Goal: Information Seeking & Learning: Learn about a topic

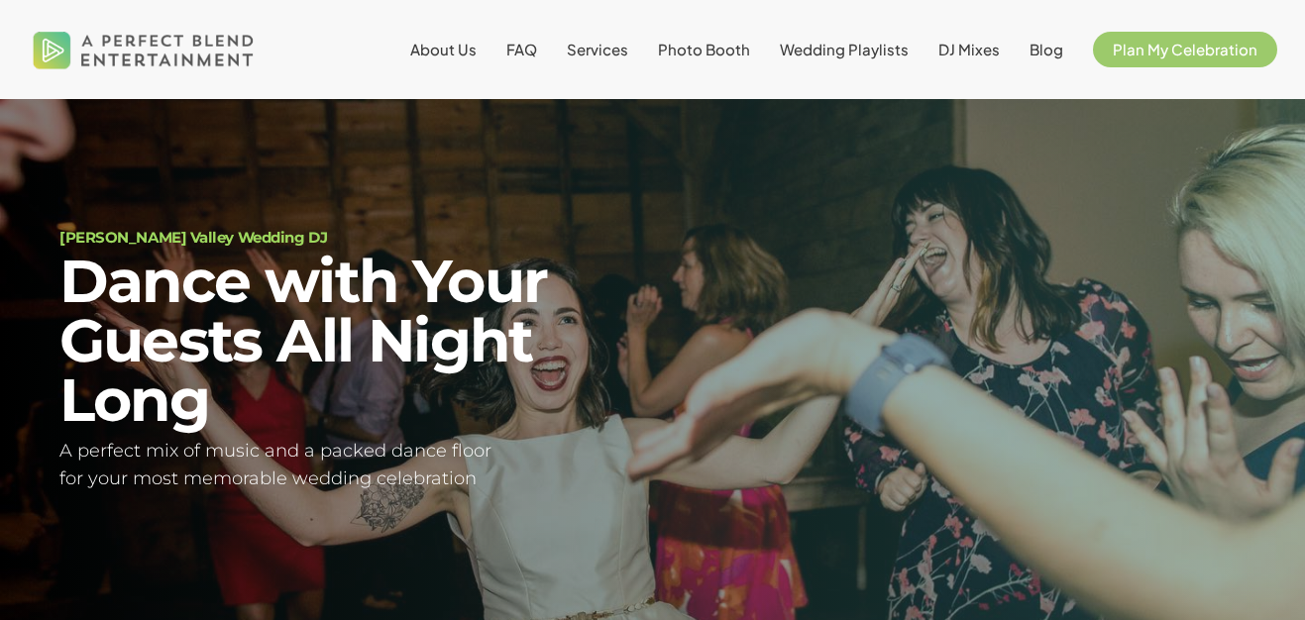
scroll to position [52, 0]
click at [614, 40] on span "Services" at bounding box center [597, 49] width 61 height 19
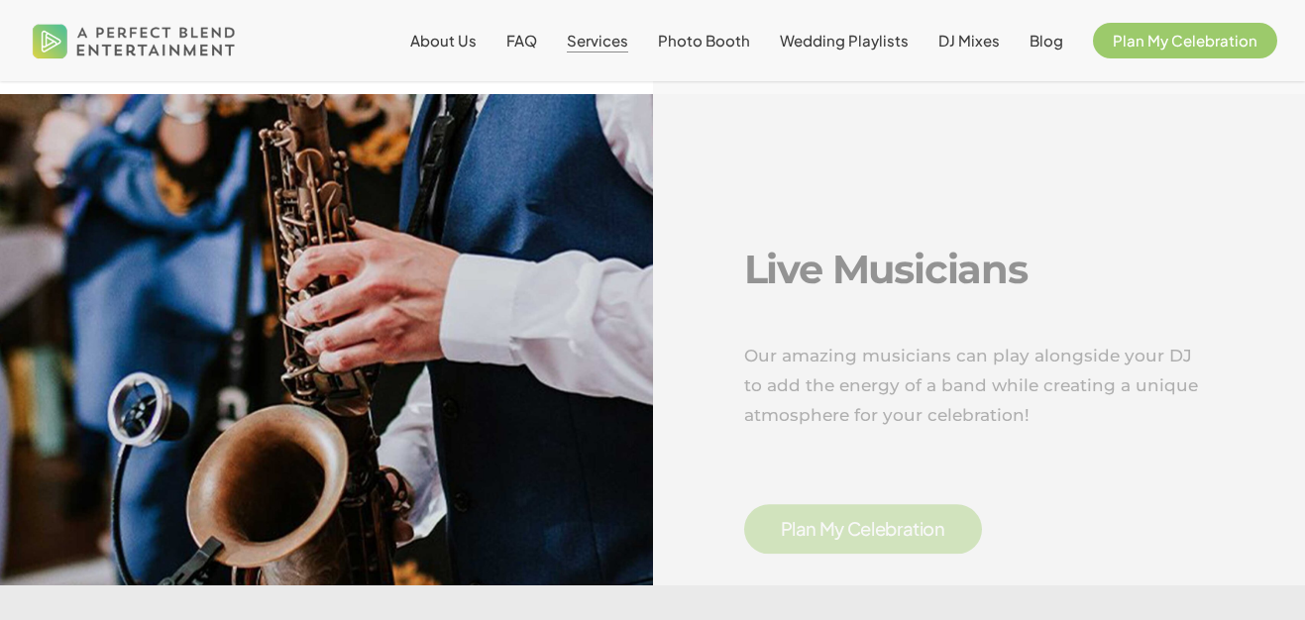
scroll to position [3145, 0]
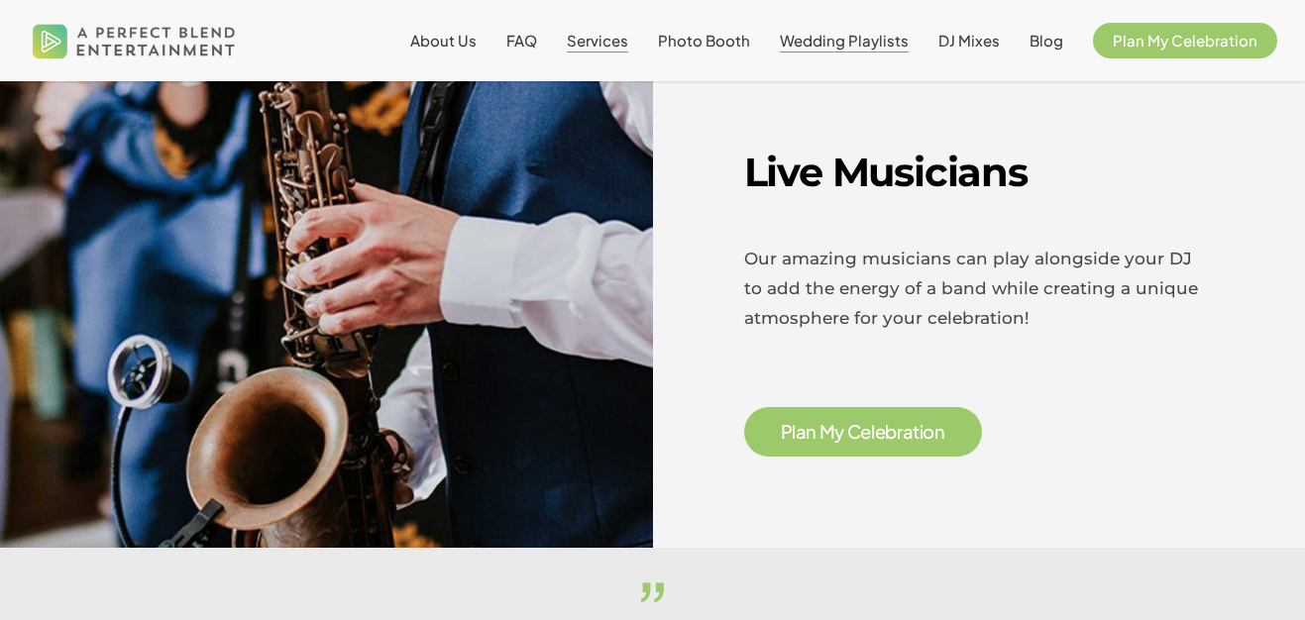
click at [849, 46] on span "Wedding Playlists" at bounding box center [844, 40] width 129 height 19
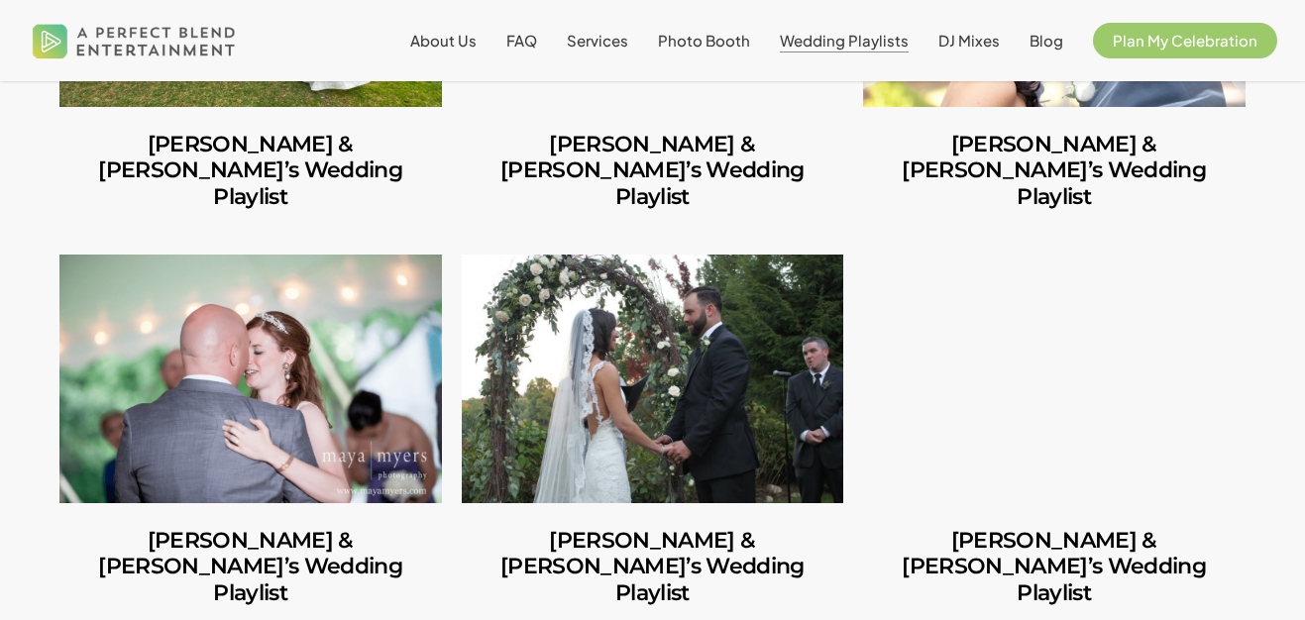
scroll to position [3929, 0]
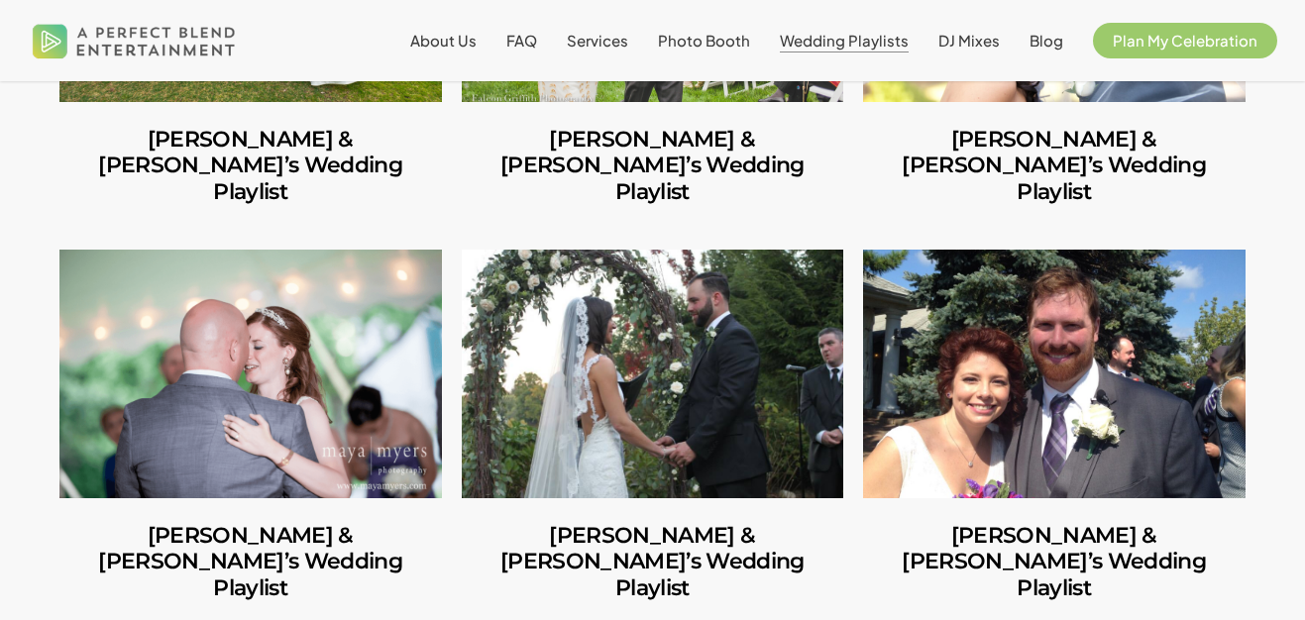
click at [678, 499] on link "Lisa & Dan’s Wedding Playlist" at bounding box center [653, 563] width 383 height 128
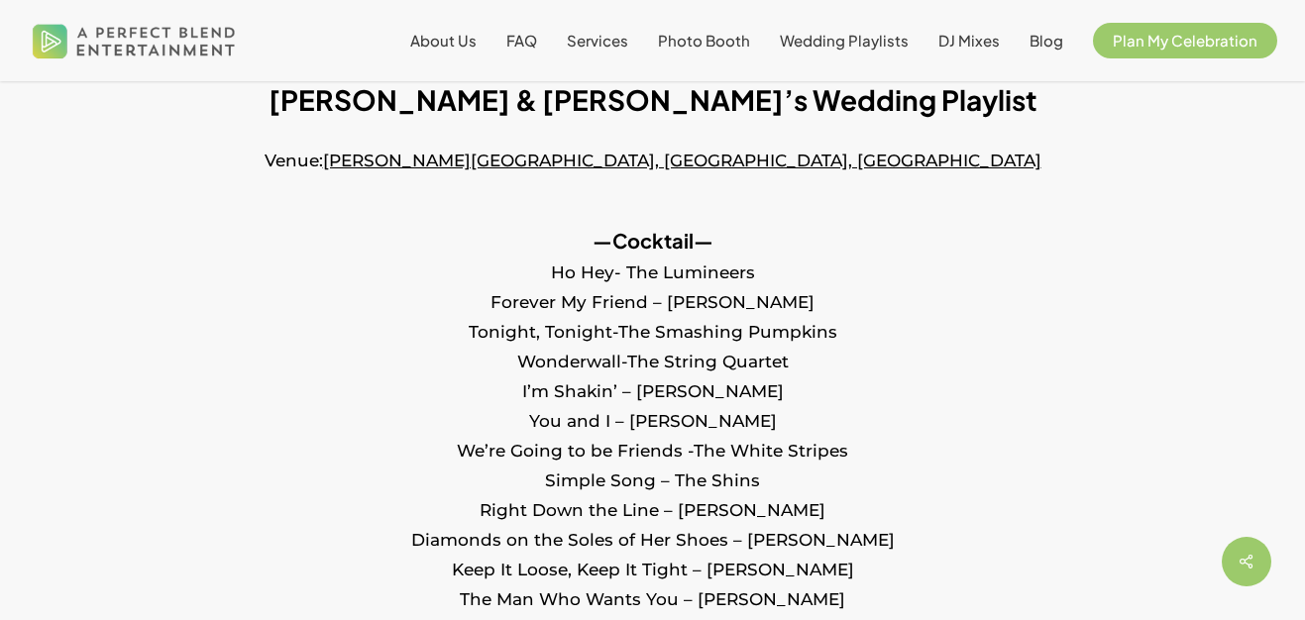
scroll to position [740, 0]
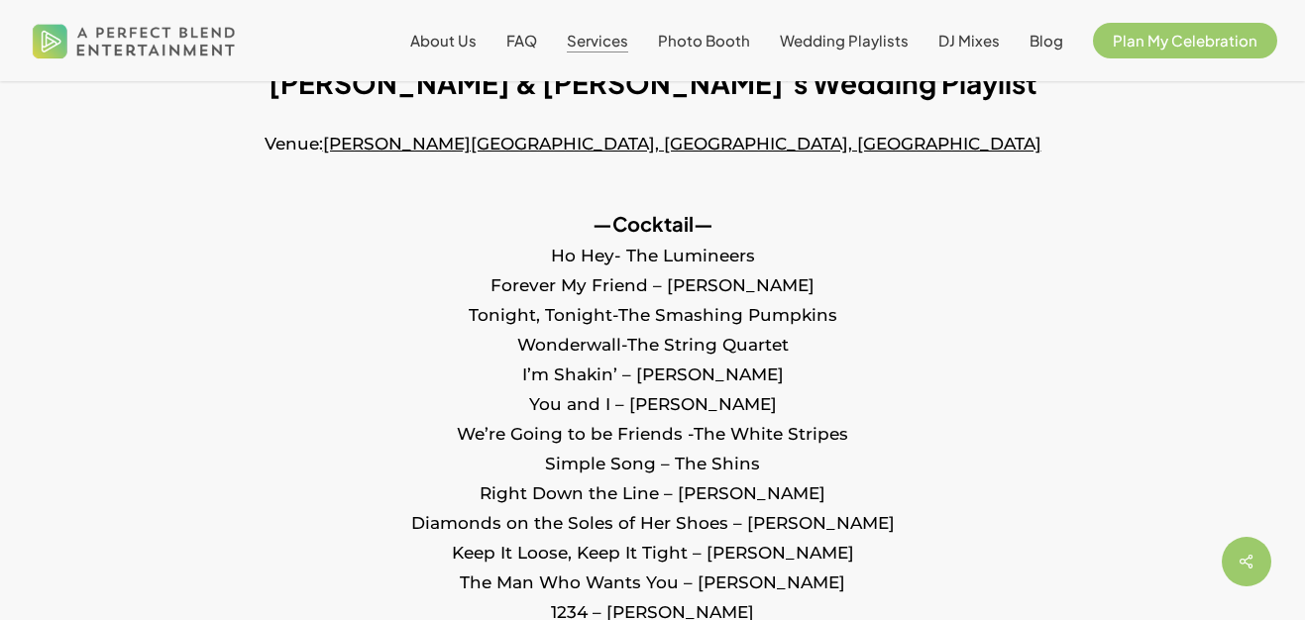
click at [618, 42] on span "Services" at bounding box center [597, 40] width 61 height 19
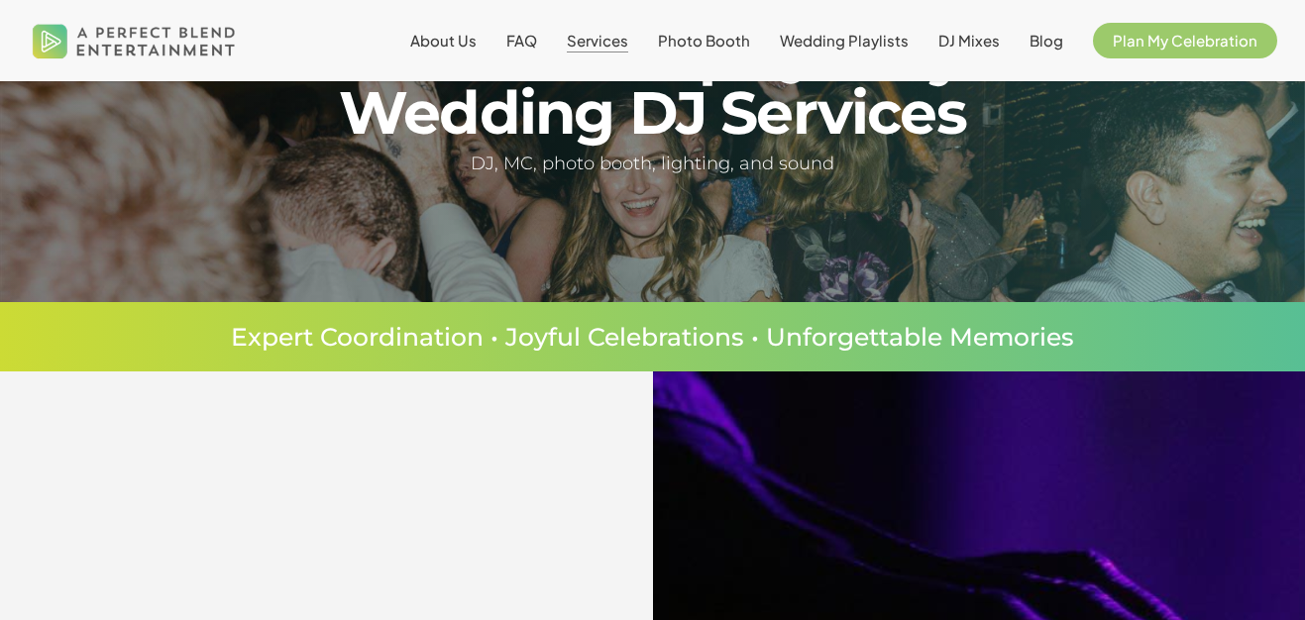
scroll to position [282, 0]
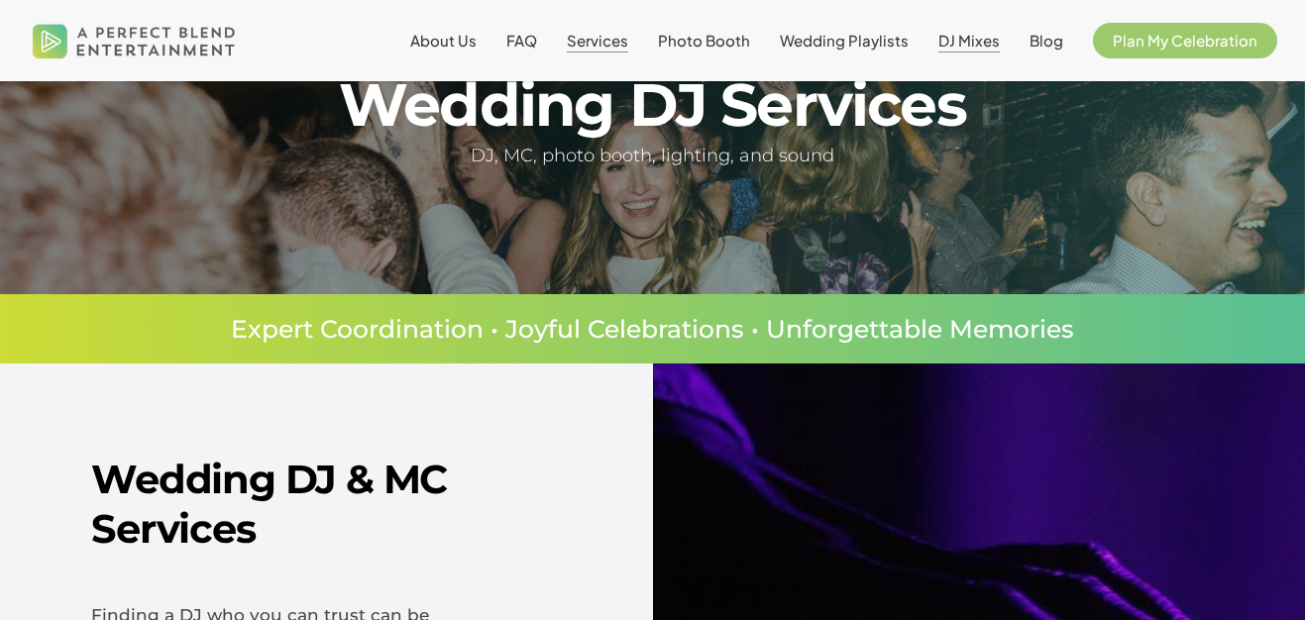
click at [965, 44] on span "DJ Mixes" at bounding box center [969, 40] width 61 height 19
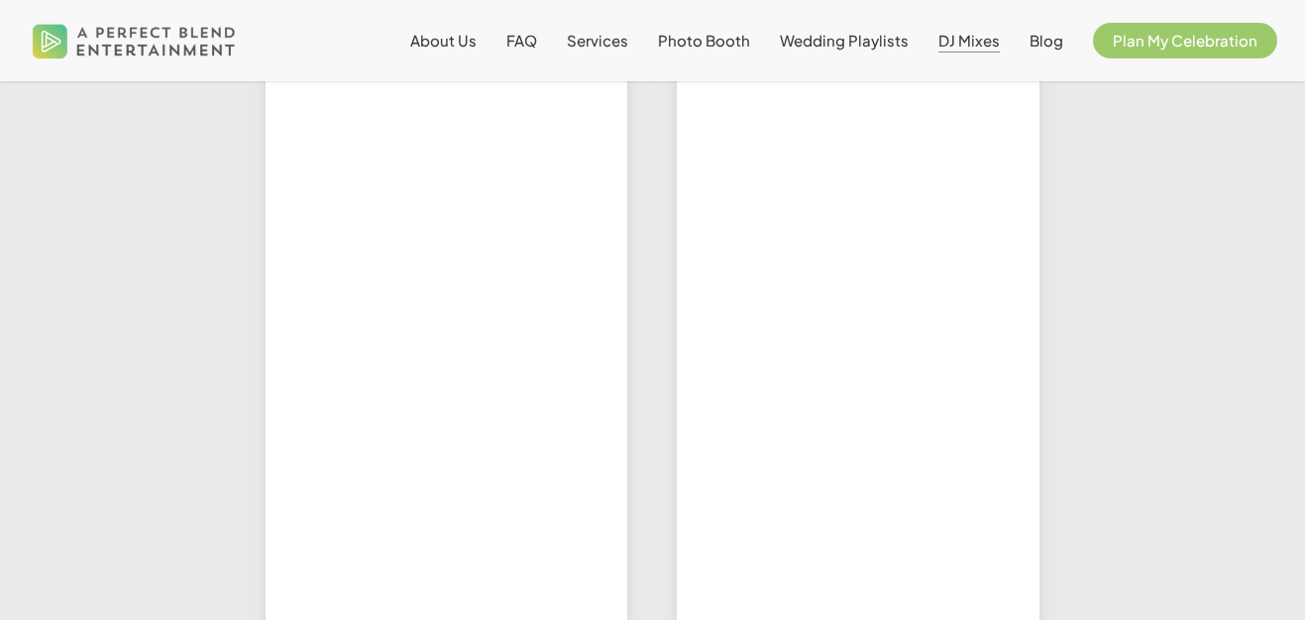
scroll to position [1222, 0]
click at [537, 33] on span "FAQ" at bounding box center [521, 40] width 31 height 19
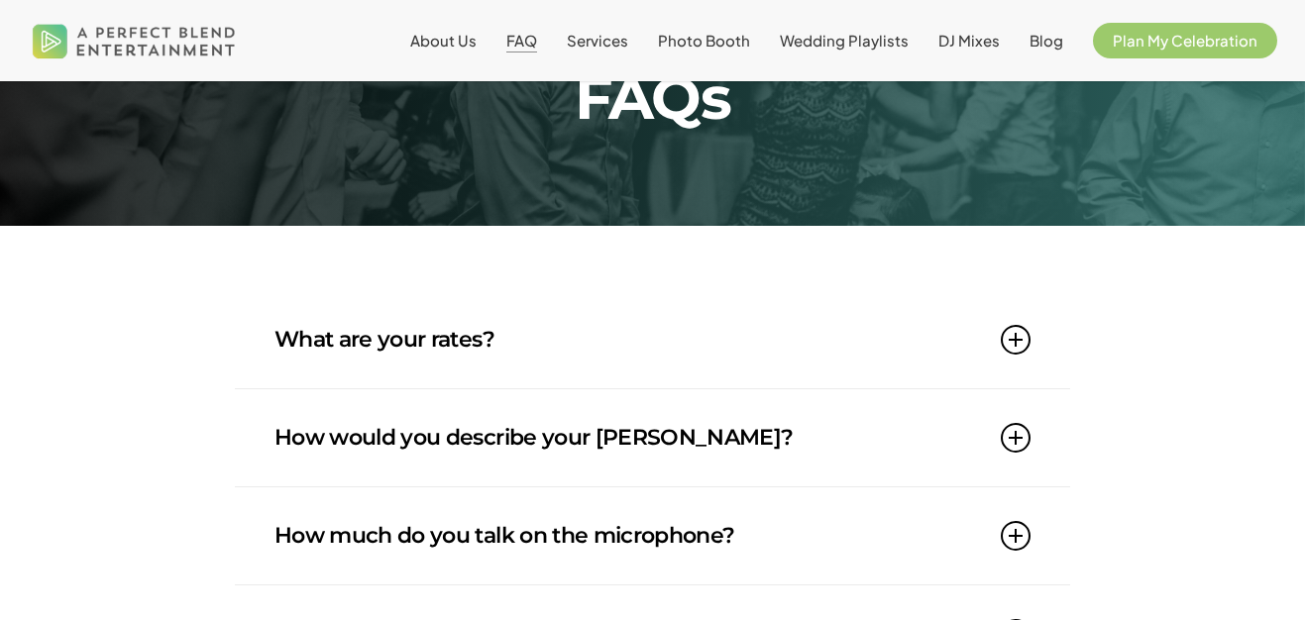
scroll to position [131, 0]
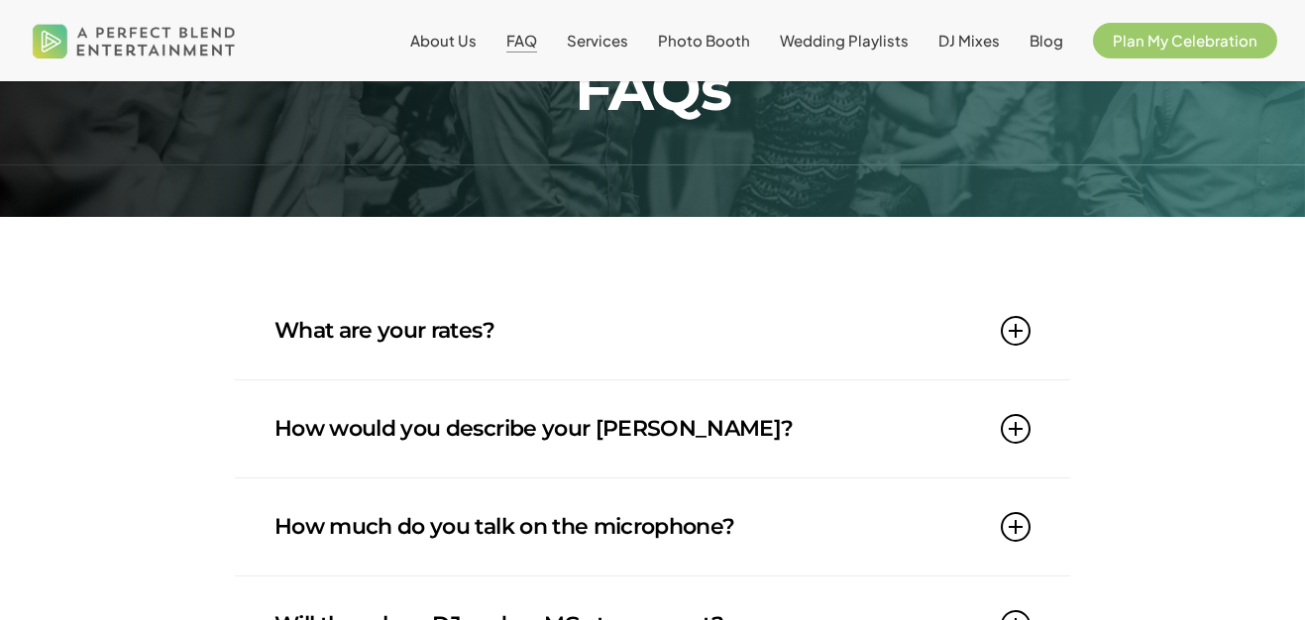
click at [554, 337] on link "What are your rates?" at bounding box center [653, 330] width 756 height 97
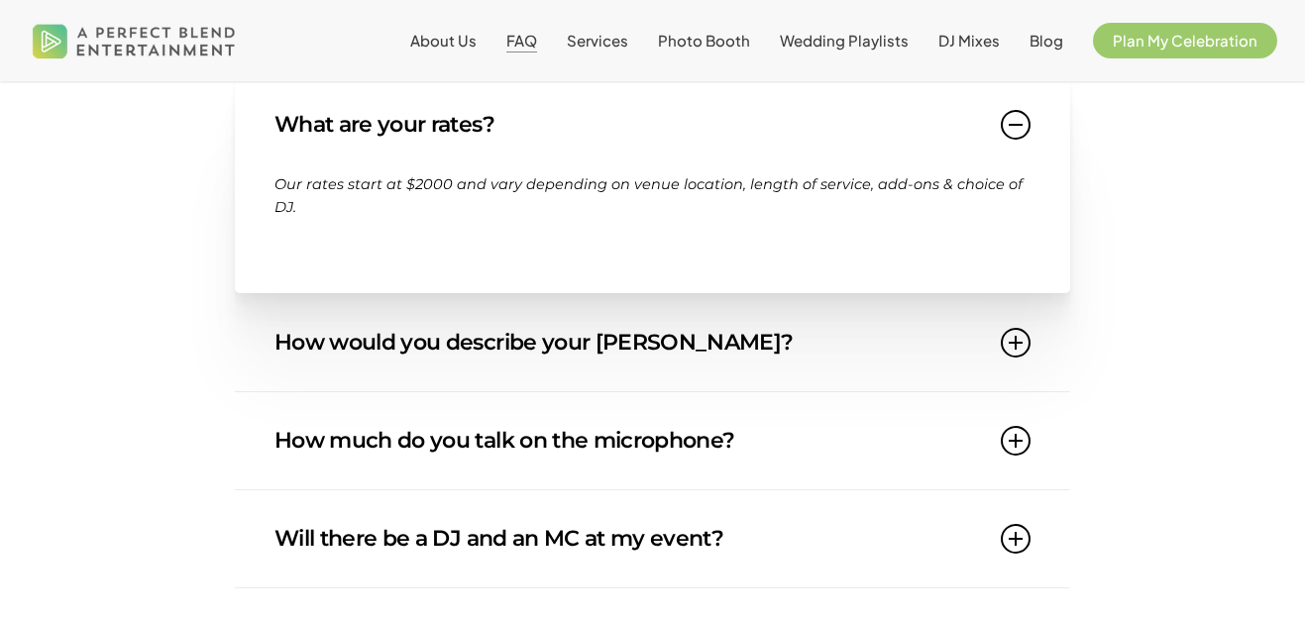
scroll to position [353, 0]
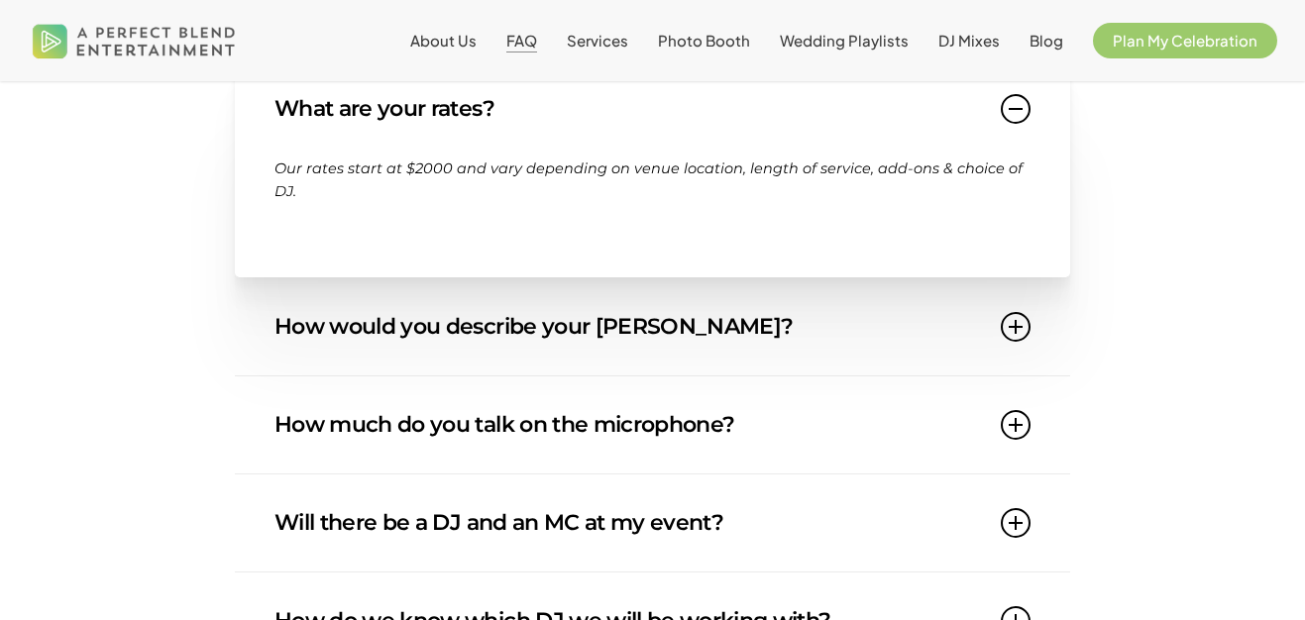
click at [541, 314] on link "How would you describe your DJ style?" at bounding box center [653, 326] width 756 height 97
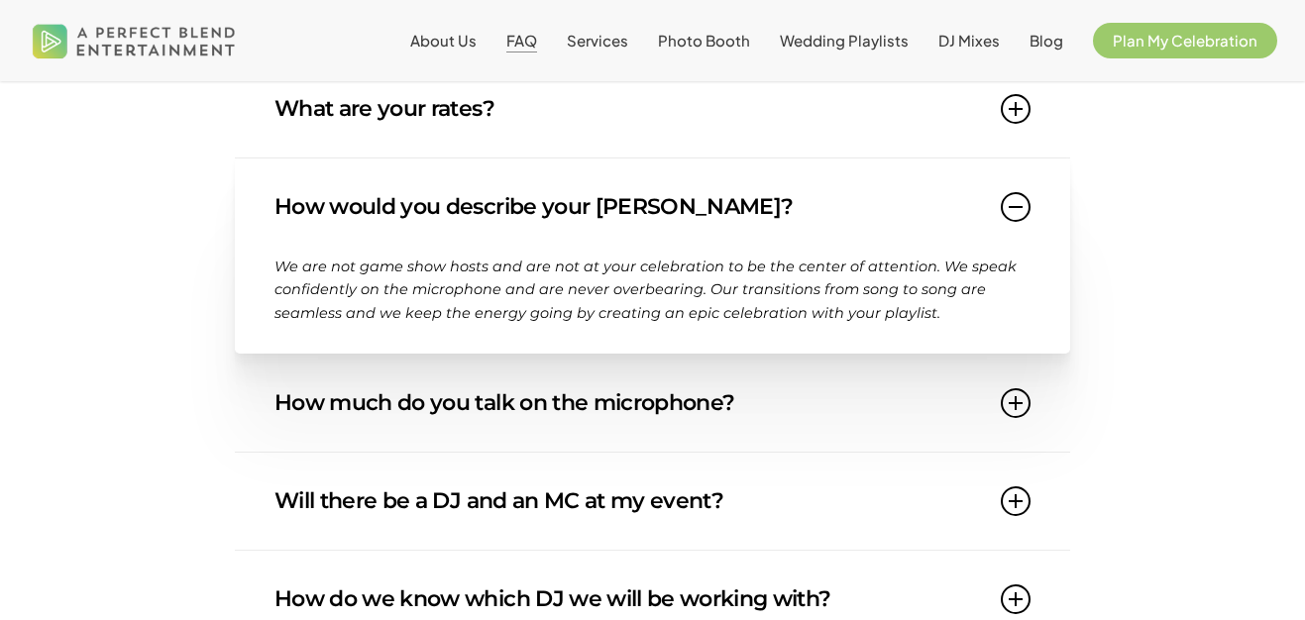
click at [538, 421] on link "How much do you talk on the microphone?" at bounding box center [653, 403] width 756 height 97
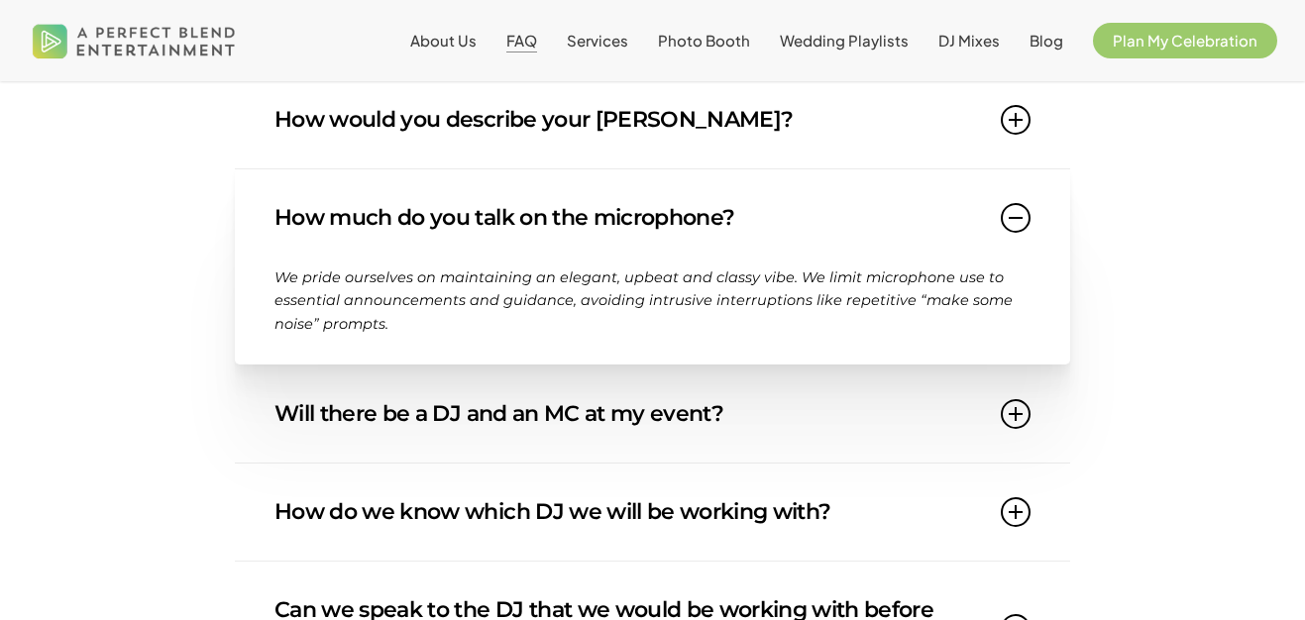
scroll to position [441, 0]
click at [540, 421] on link "Will there be a DJ and an MC at my event?" at bounding box center [653, 413] width 756 height 97
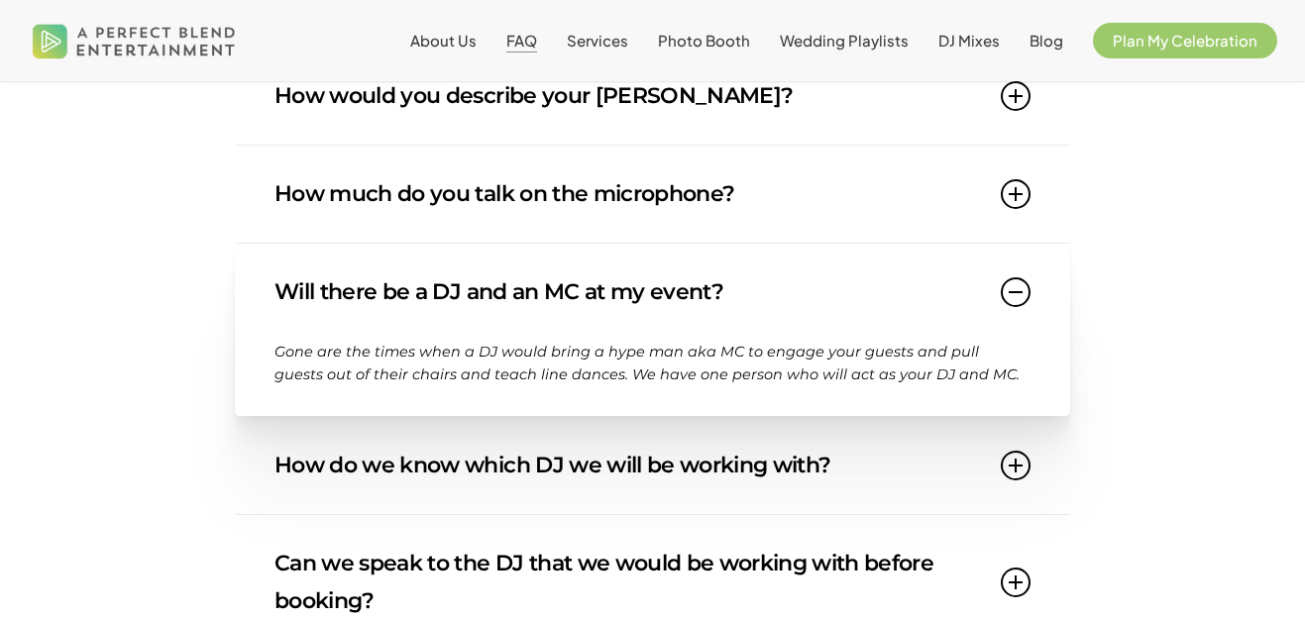
scroll to position [486, 0]
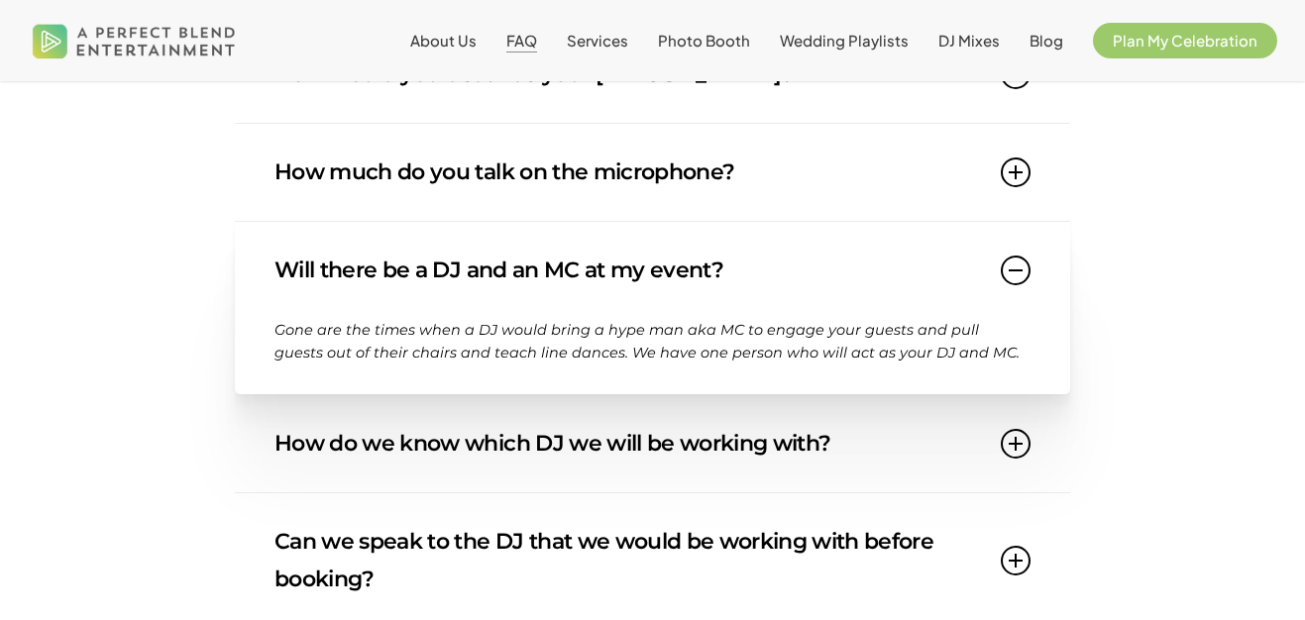
click at [541, 446] on link "How do we know which DJ we will be working with?" at bounding box center [653, 443] width 756 height 97
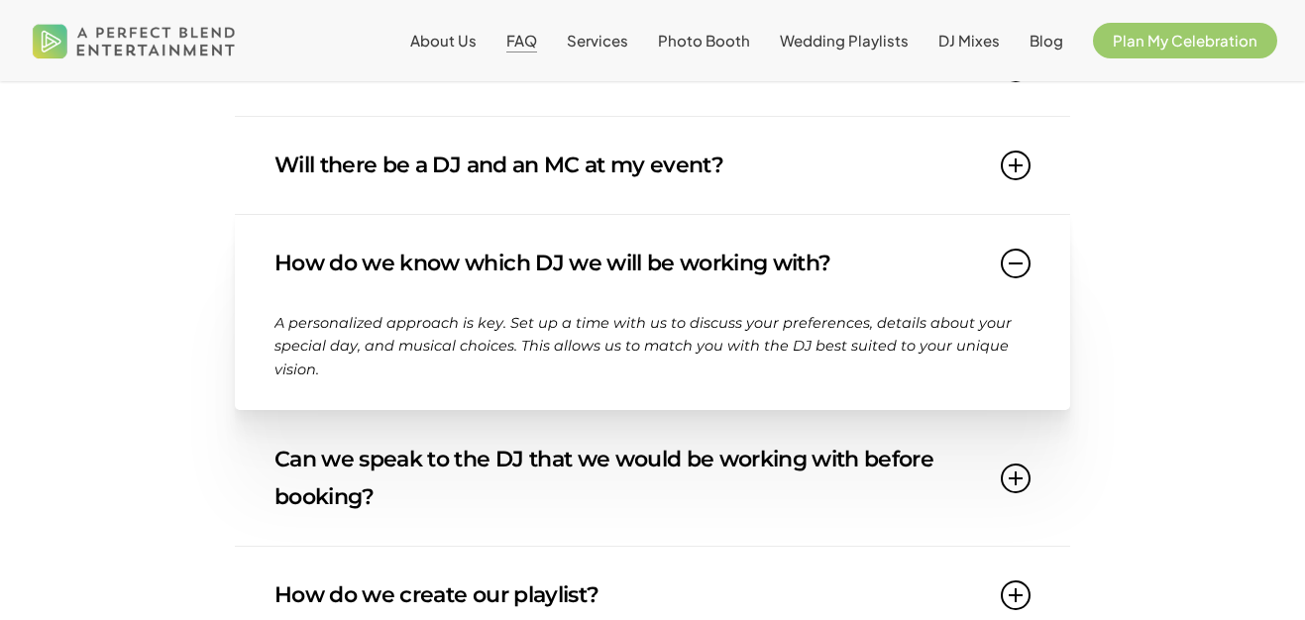
scroll to position [633, 0]
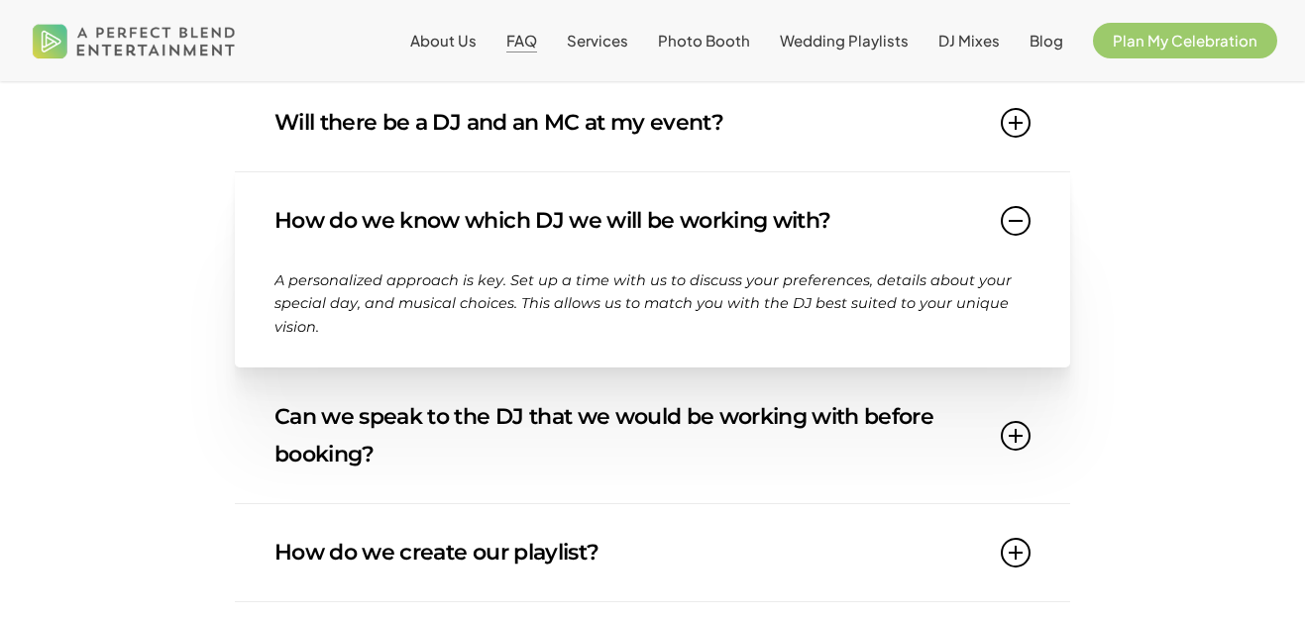
click at [556, 442] on link "Can we speak to the DJ that we would be working with before booking?" at bounding box center [653, 436] width 756 height 135
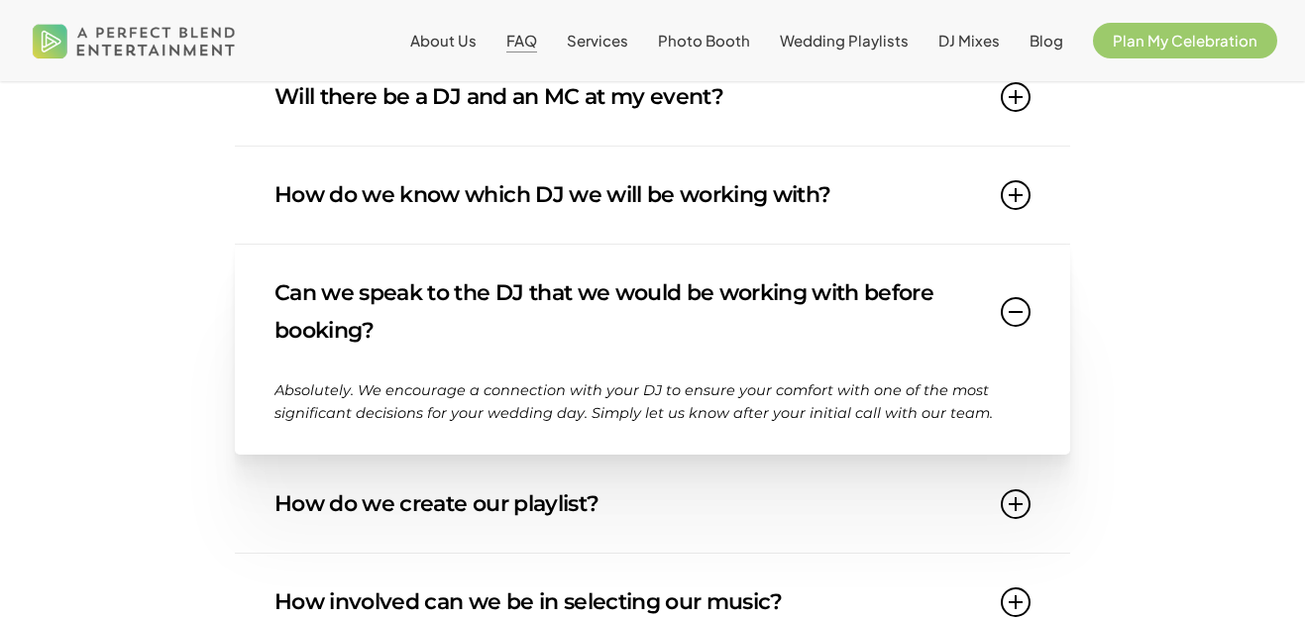
scroll to position [698, 0]
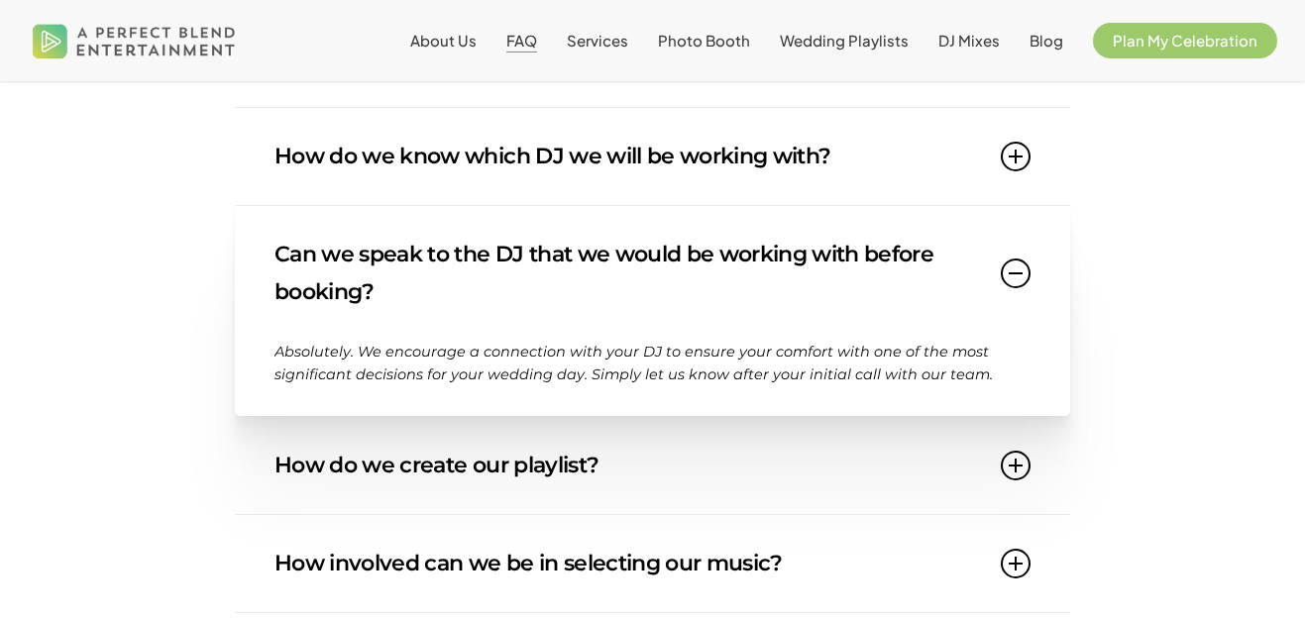
click at [556, 442] on link "How do we create our playlist?" at bounding box center [653, 465] width 756 height 97
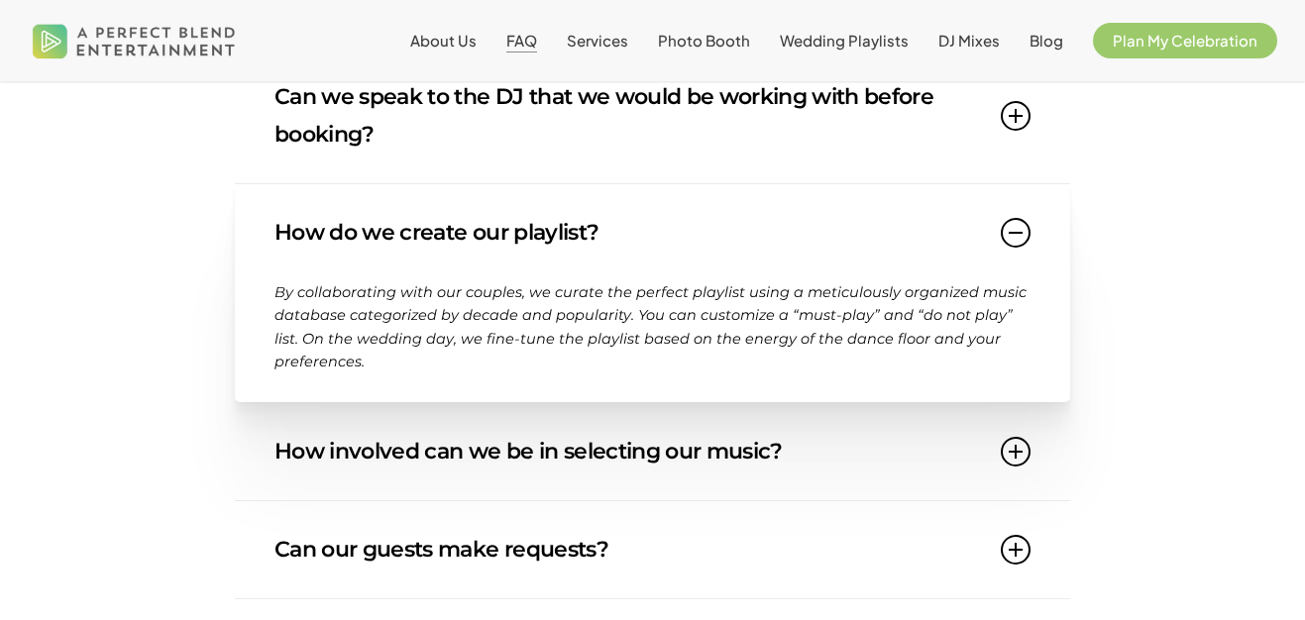
scroll to position [862, 0]
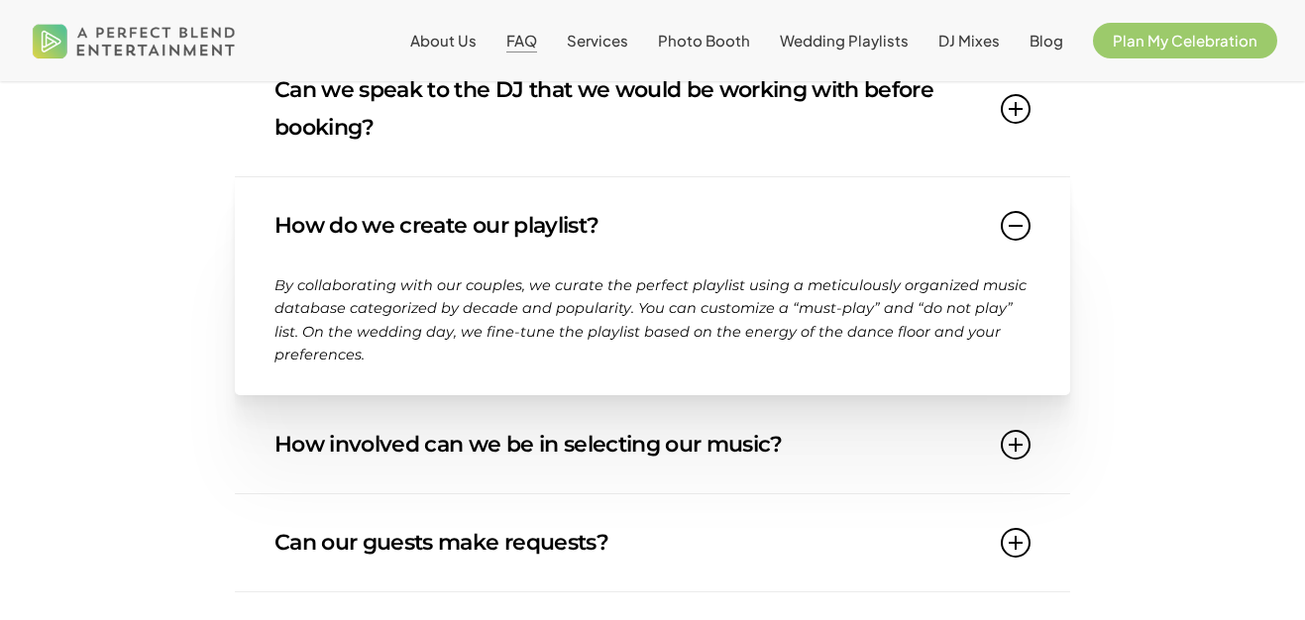
click at [570, 435] on link "How involved can we be in selecting our music?" at bounding box center [653, 444] width 756 height 97
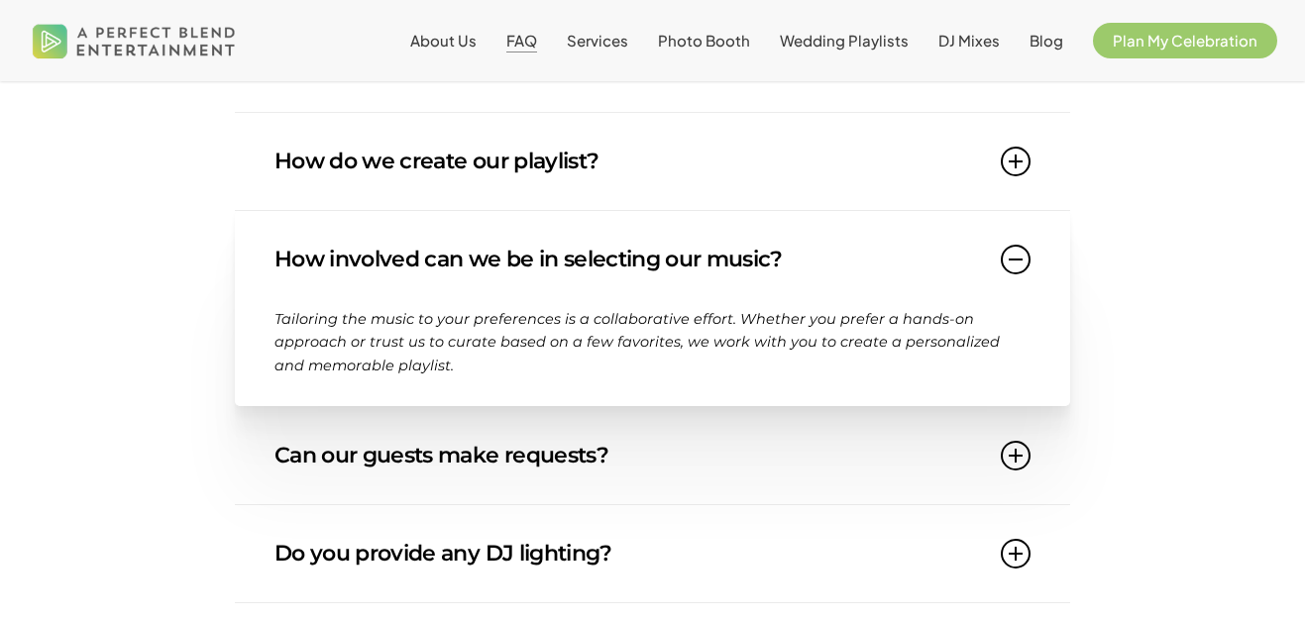
scroll to position [930, 0]
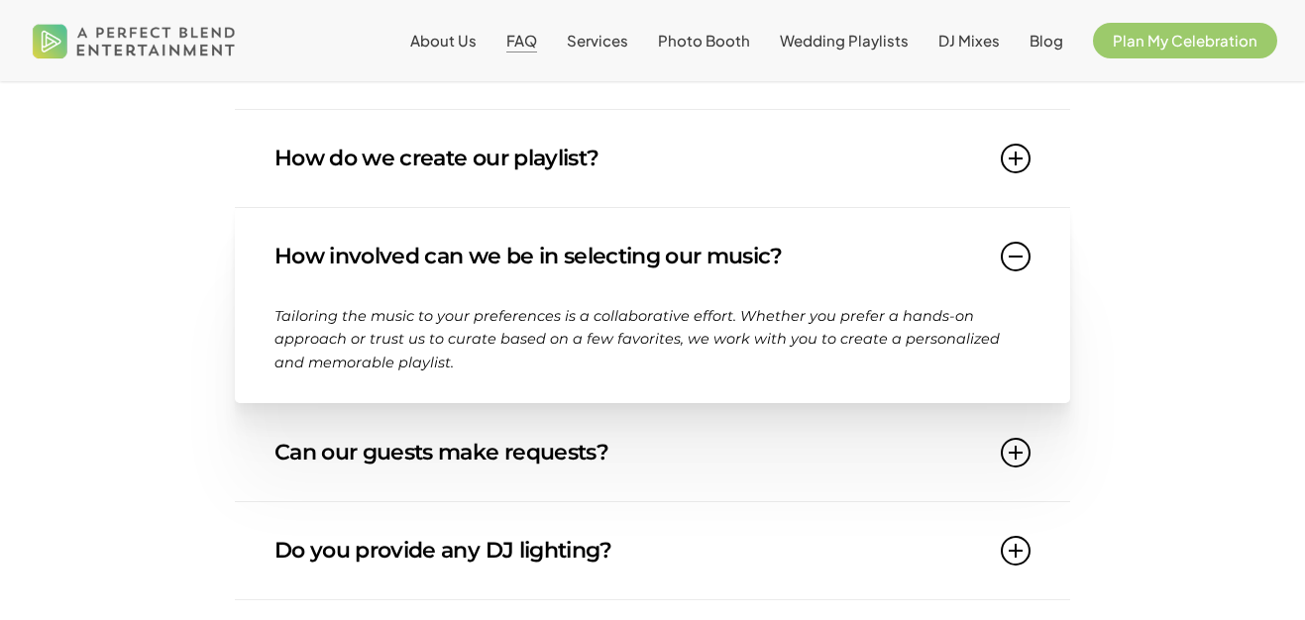
click at [570, 435] on link "Can our guests make requests?" at bounding box center [653, 452] width 756 height 97
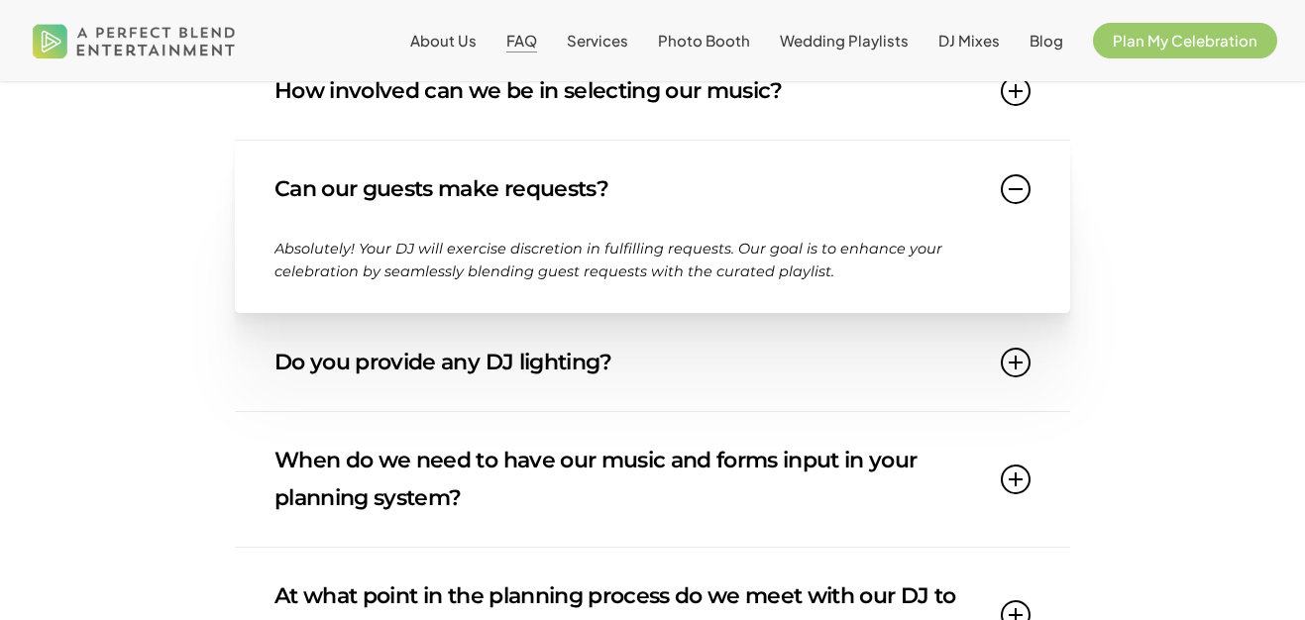
scroll to position [1106, 0]
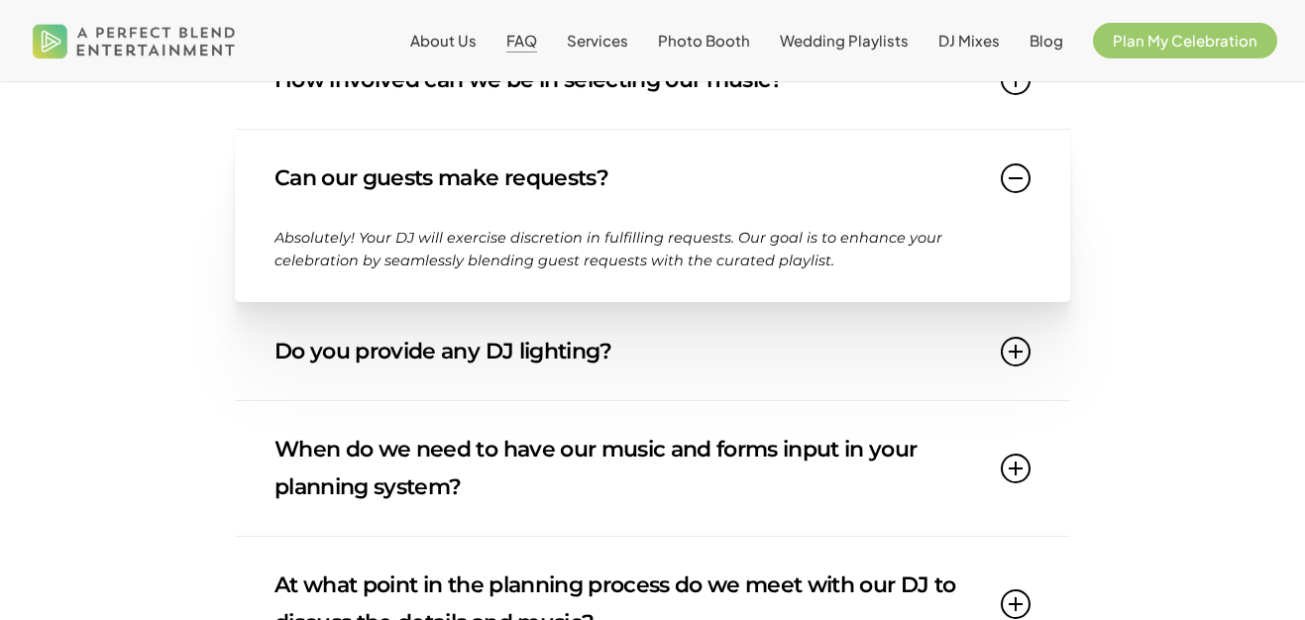
click at [581, 359] on link "Do you provide any DJ lighting?" at bounding box center [653, 351] width 756 height 97
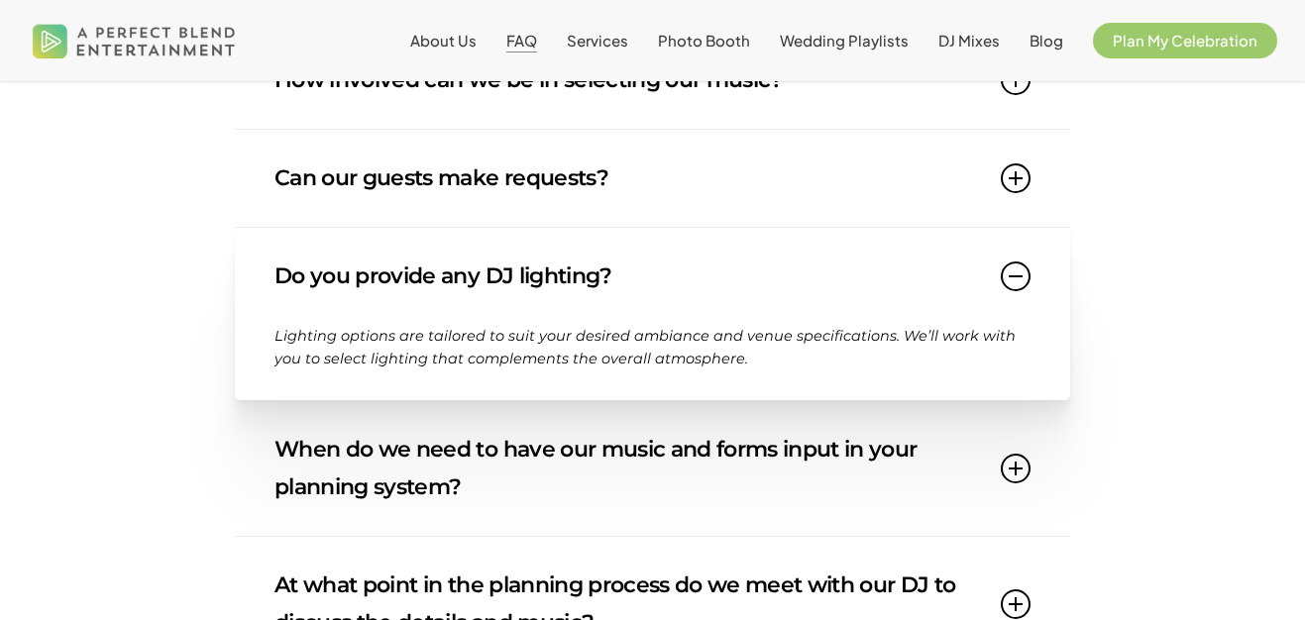
click at [574, 468] on link "When do we need to have our music and forms input in your planning system?" at bounding box center [653, 468] width 756 height 135
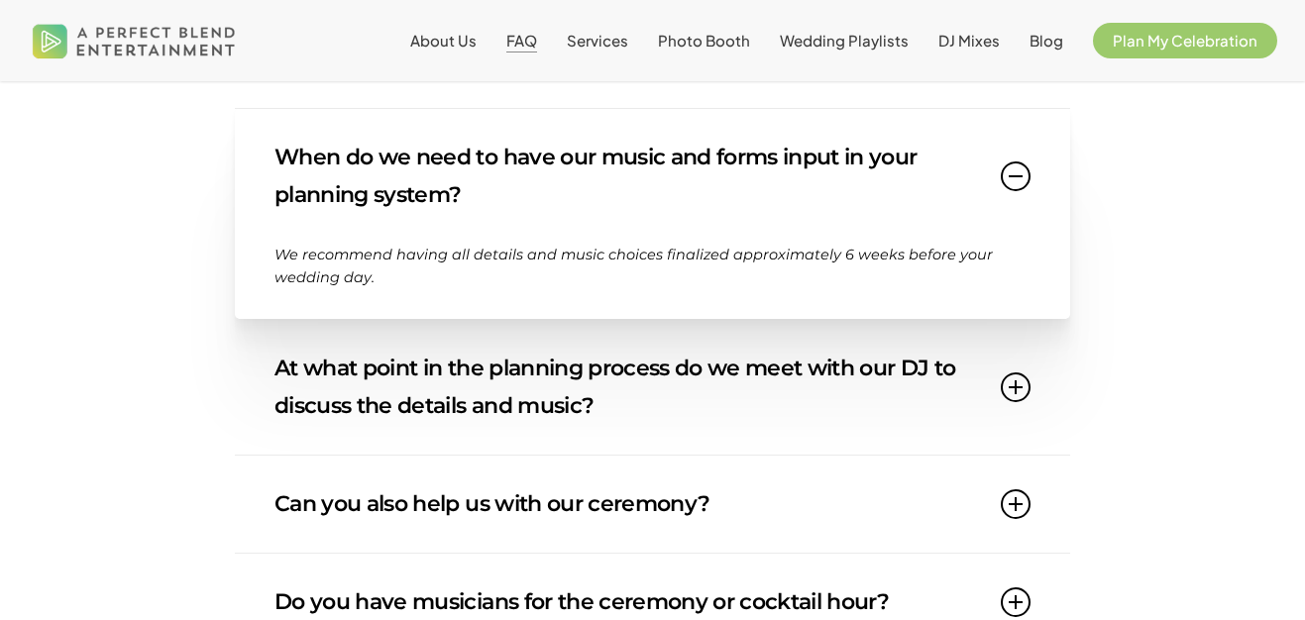
scroll to position [1326, 0]
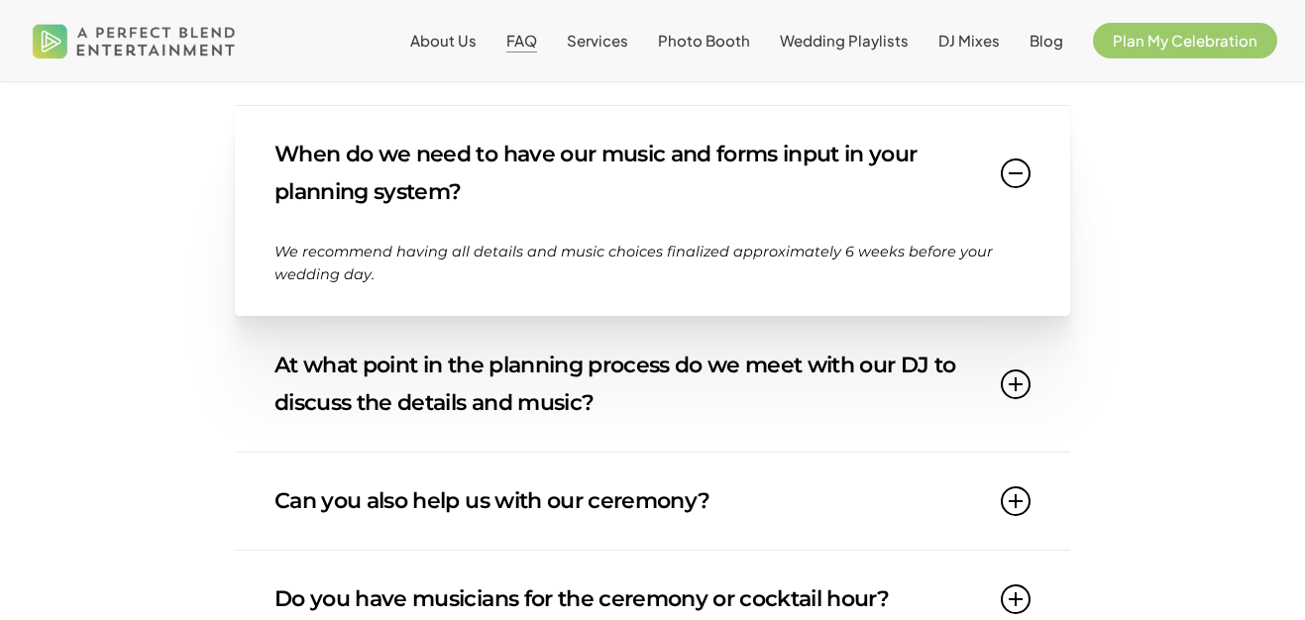
click at [583, 486] on link "Can you also help us with our ceremony?" at bounding box center [653, 501] width 756 height 97
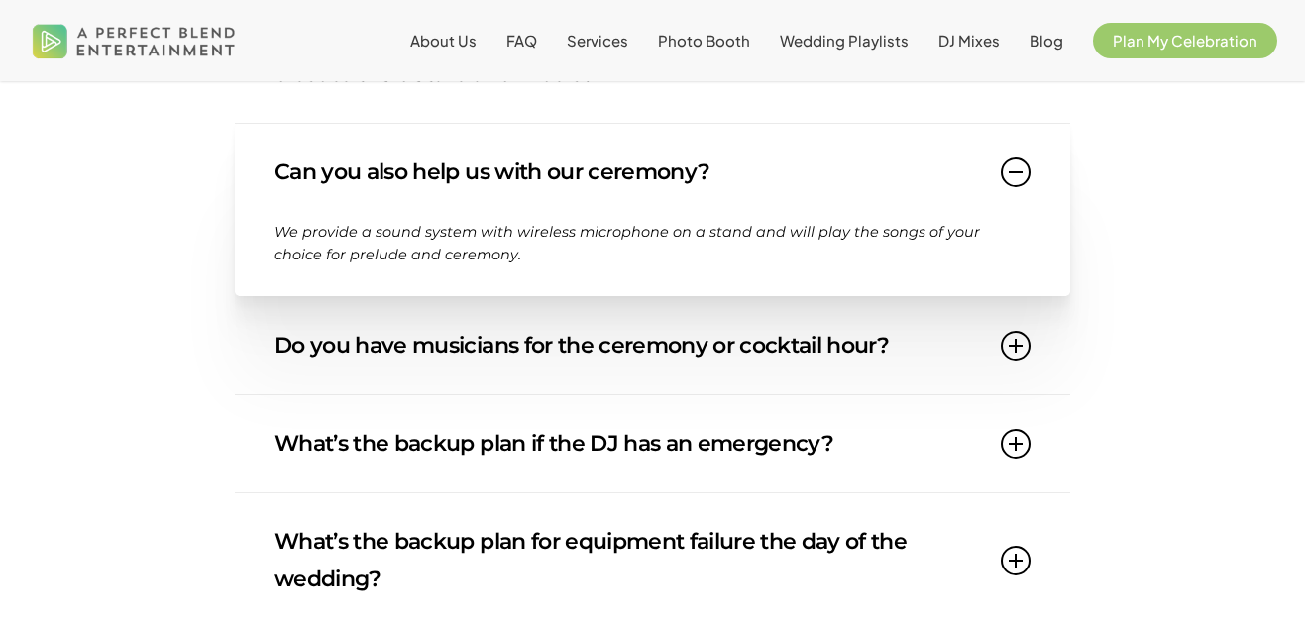
scroll to position [1591, 0]
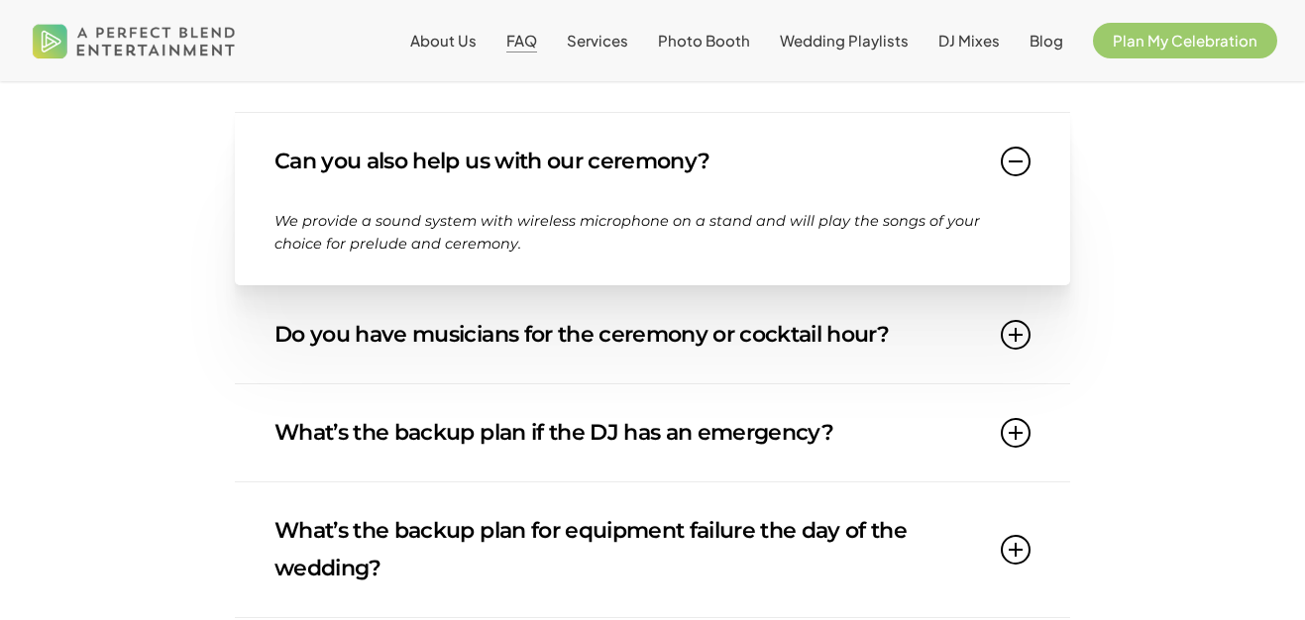
click at [613, 318] on link "Do you have musicians for the ceremony or cocktail hour?" at bounding box center [653, 334] width 756 height 97
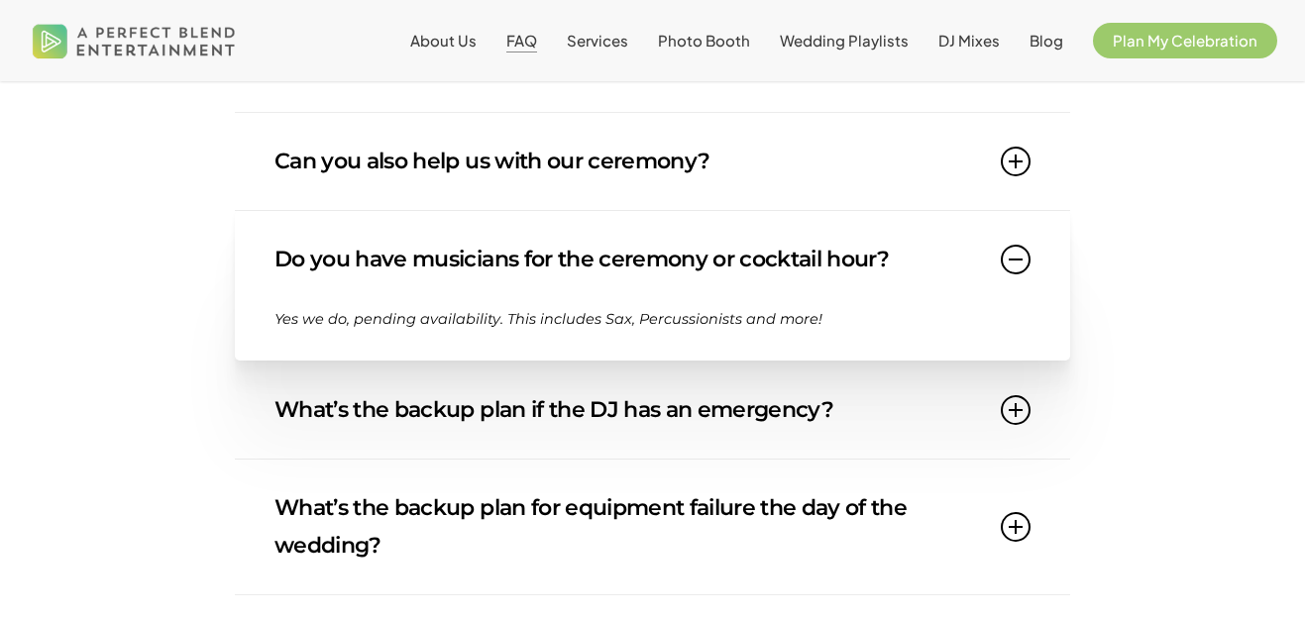
click at [633, 424] on link "What’s the backup plan if the DJ has an emergency?" at bounding box center [653, 410] width 756 height 97
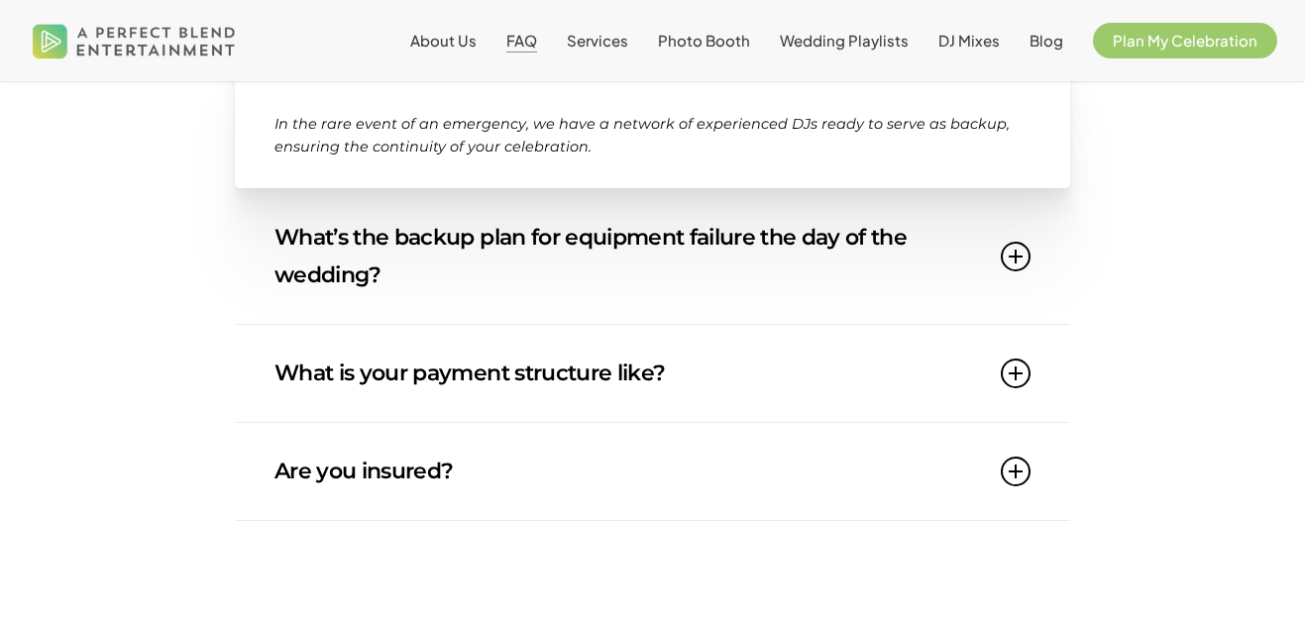
scroll to position [1895, 0]
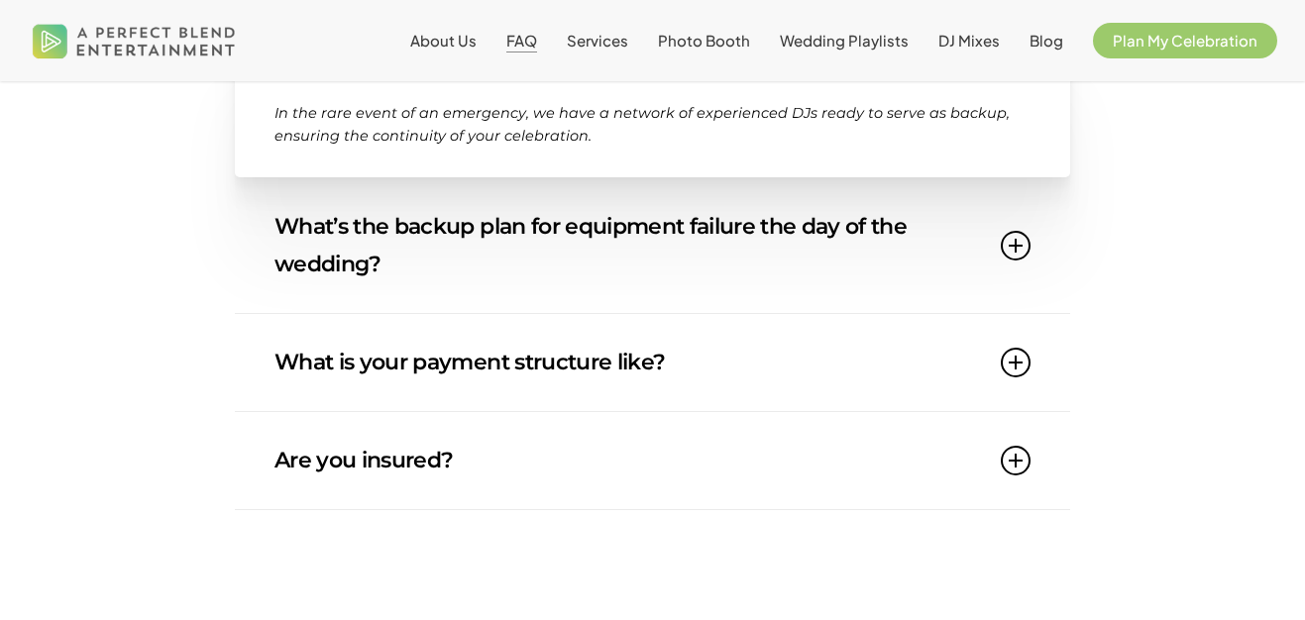
click at [687, 378] on link "What is your payment structure like?" at bounding box center [653, 362] width 756 height 97
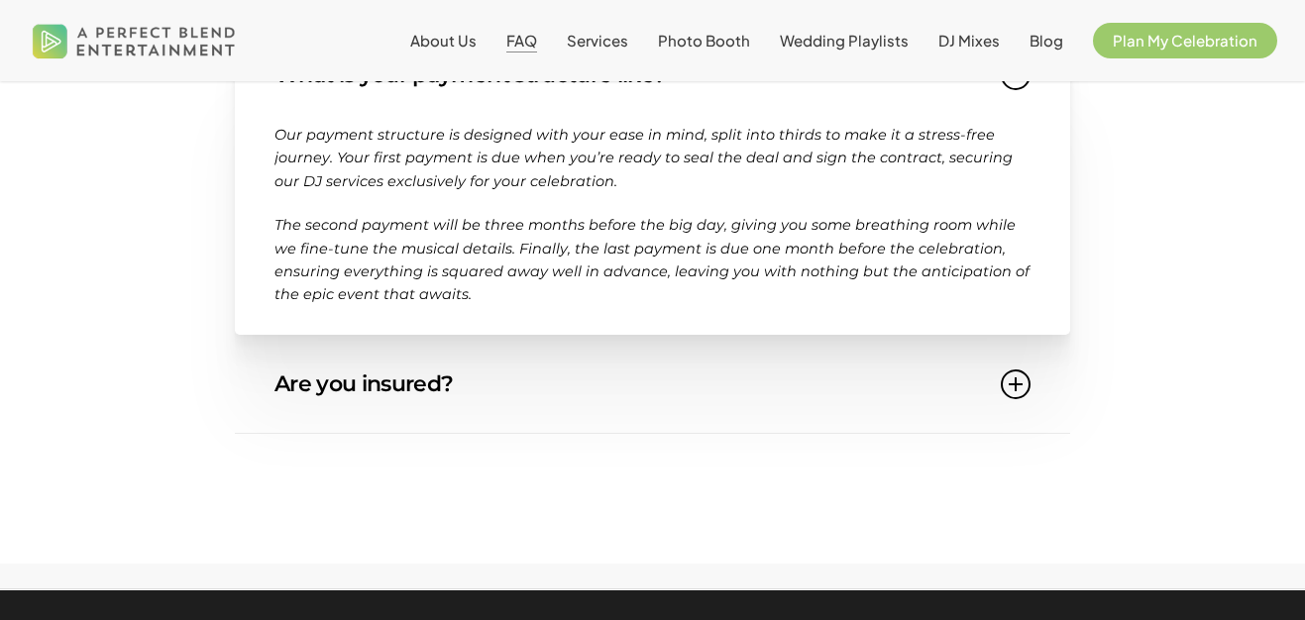
scroll to position [2129, 0]
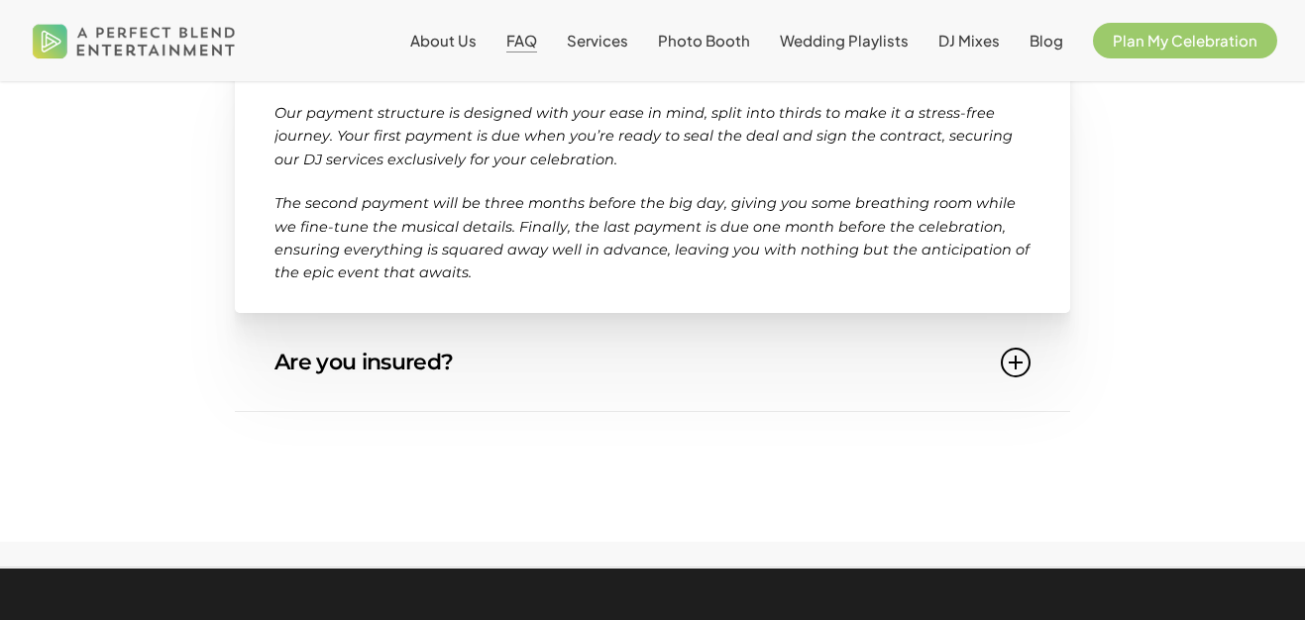
click at [664, 350] on link "Are you insured?" at bounding box center [653, 362] width 756 height 97
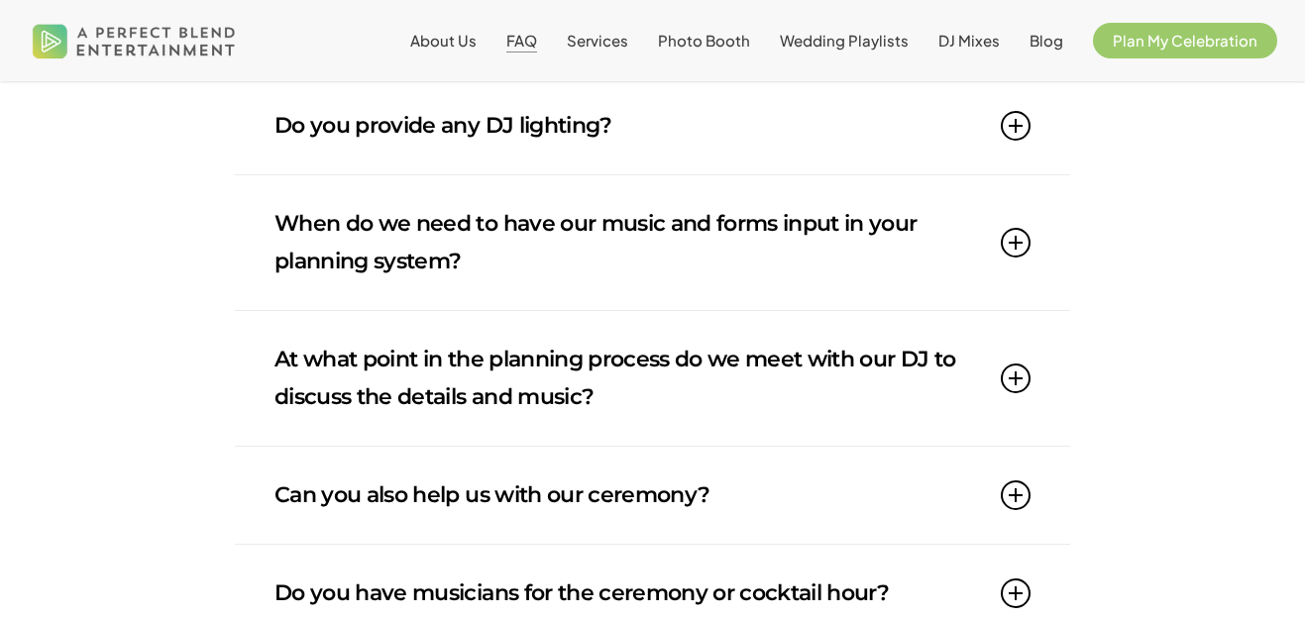
scroll to position [1078, 0]
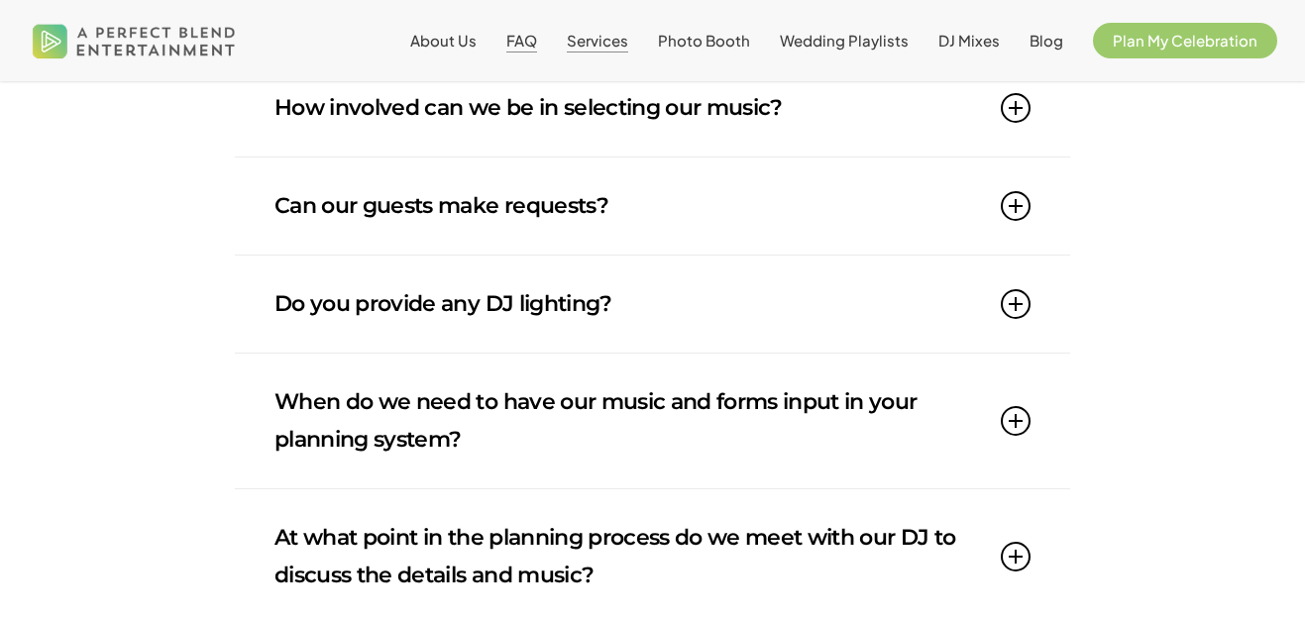
click at [628, 34] on span "Services" at bounding box center [597, 40] width 61 height 19
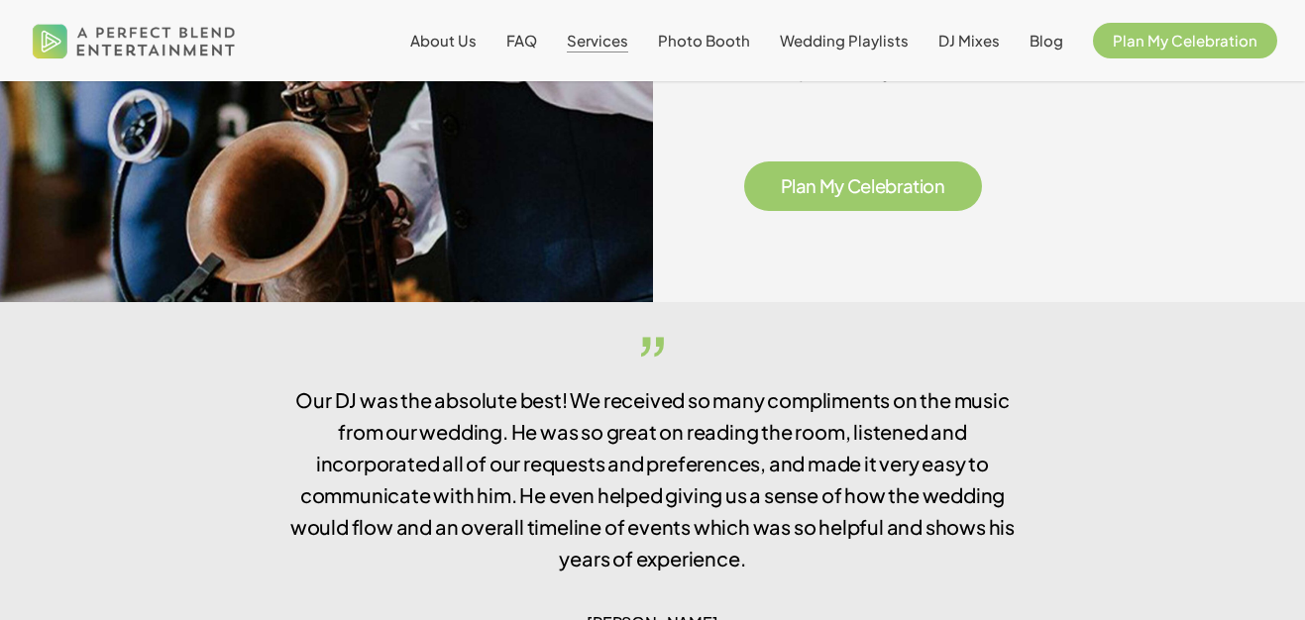
scroll to position [3381, 0]
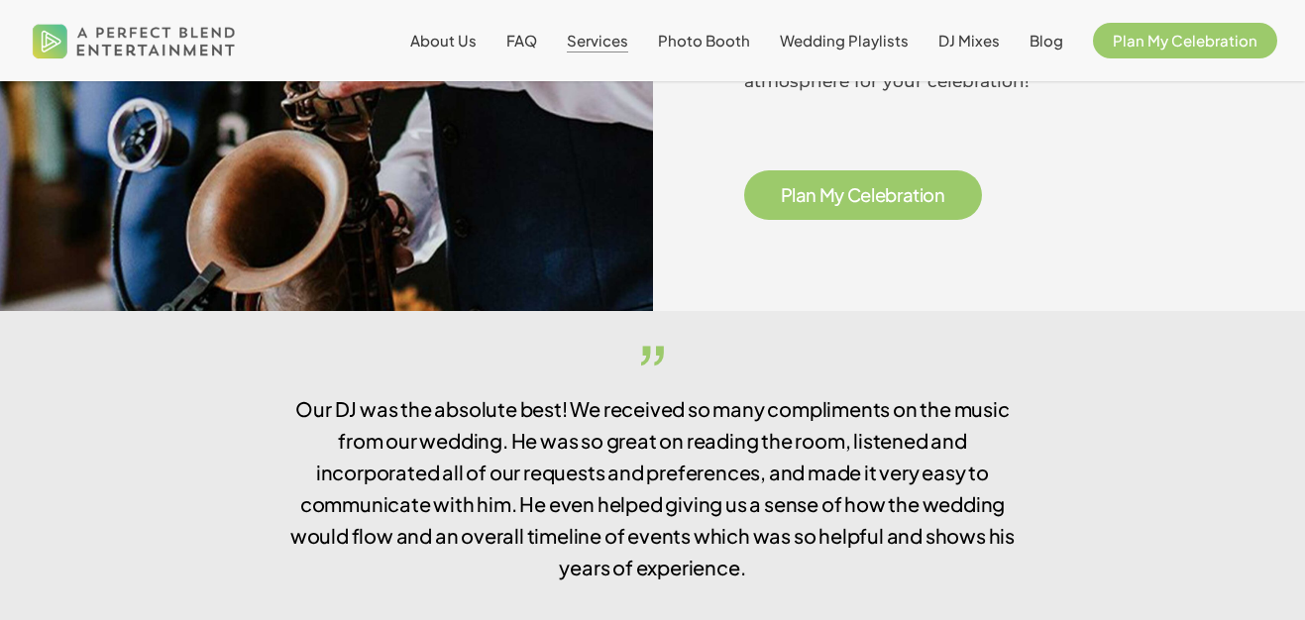
click at [798, 189] on span "a" at bounding box center [801, 195] width 11 height 18
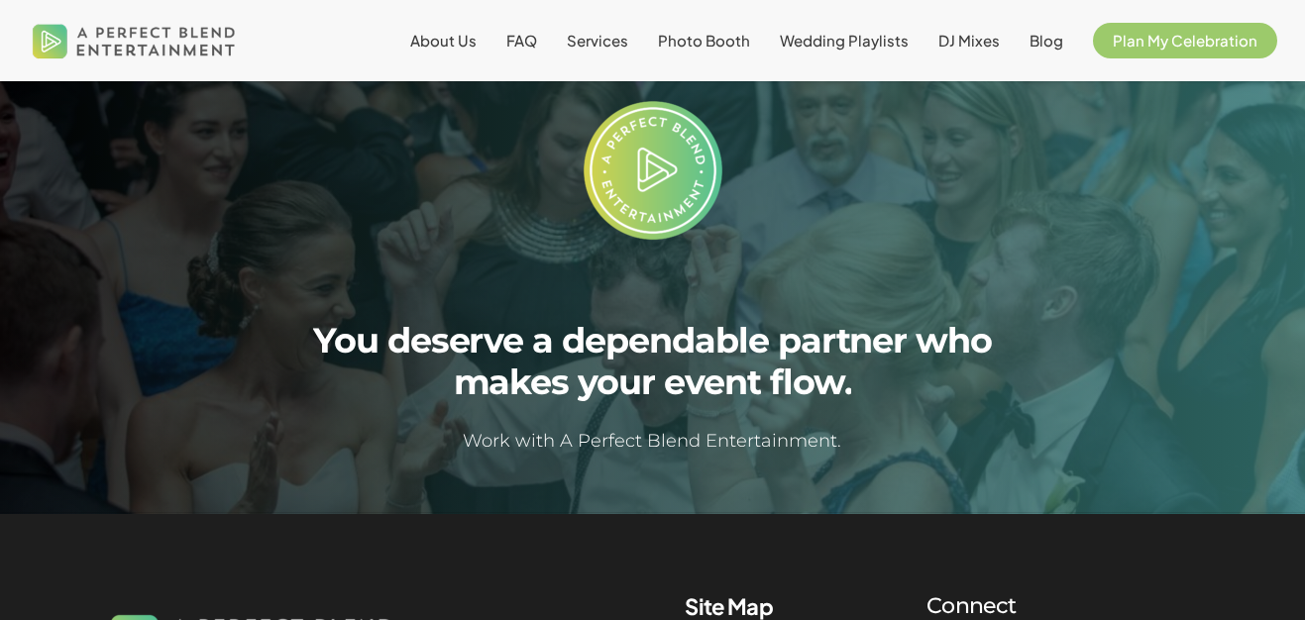
scroll to position [1396, 0]
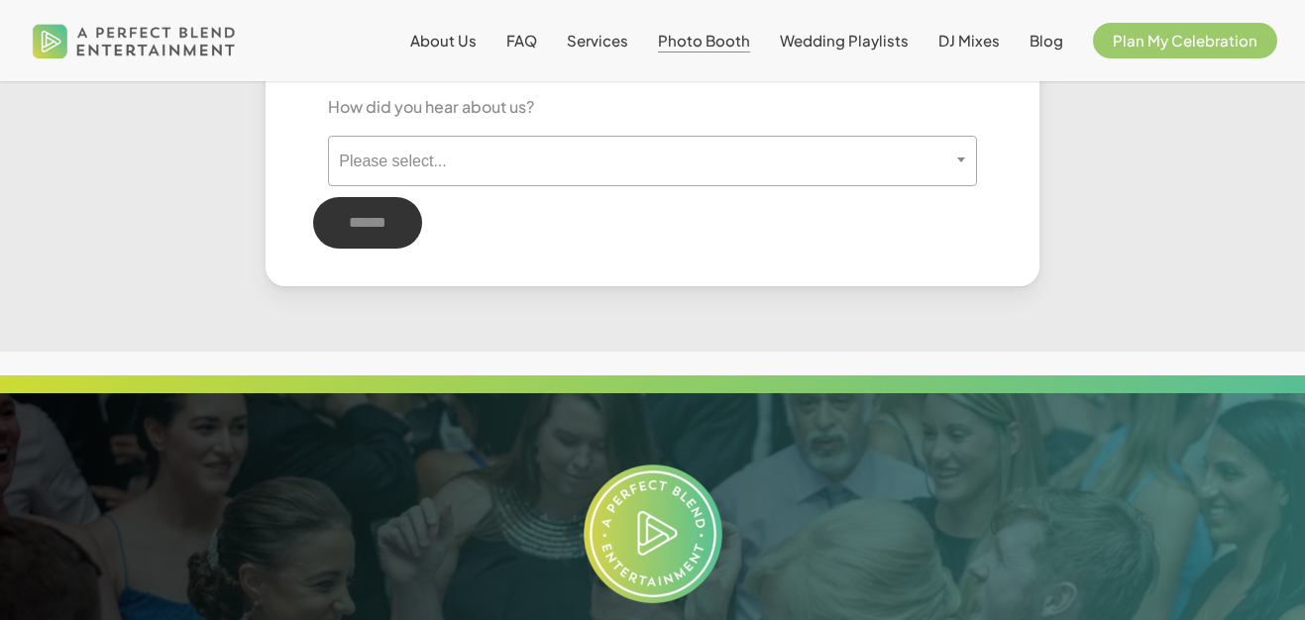
click at [737, 38] on span "Photo Booth" at bounding box center [704, 40] width 92 height 19
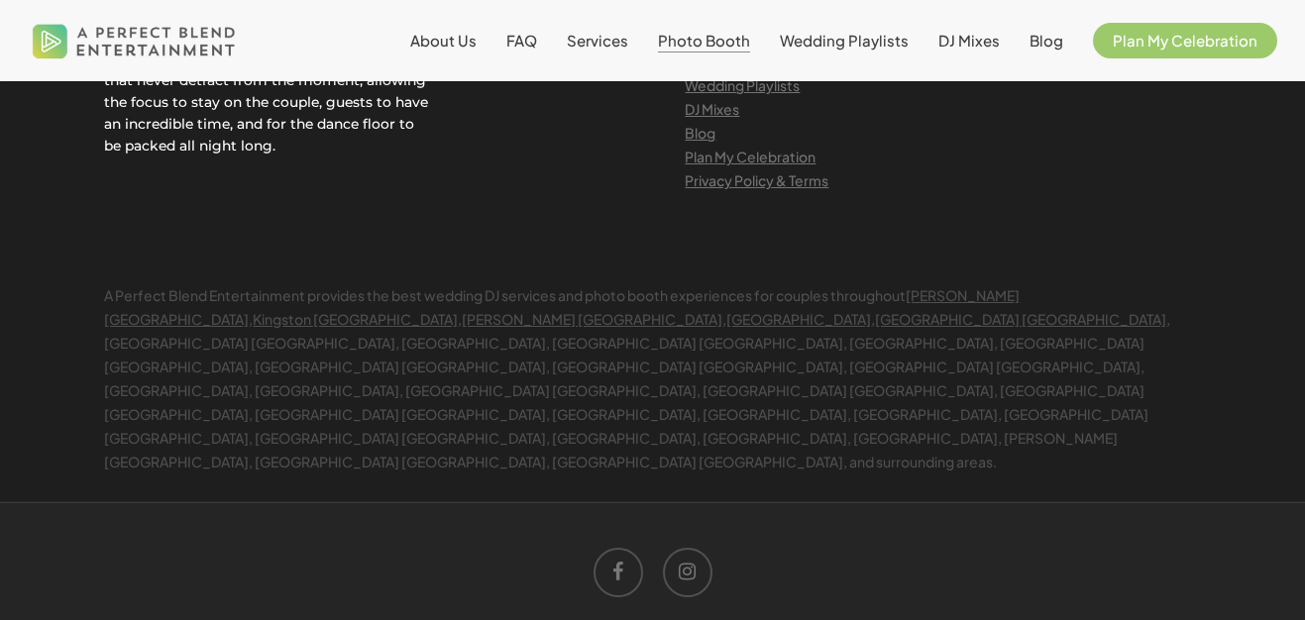
scroll to position [4602, 0]
